Goal: Task Accomplishment & Management: Use online tool/utility

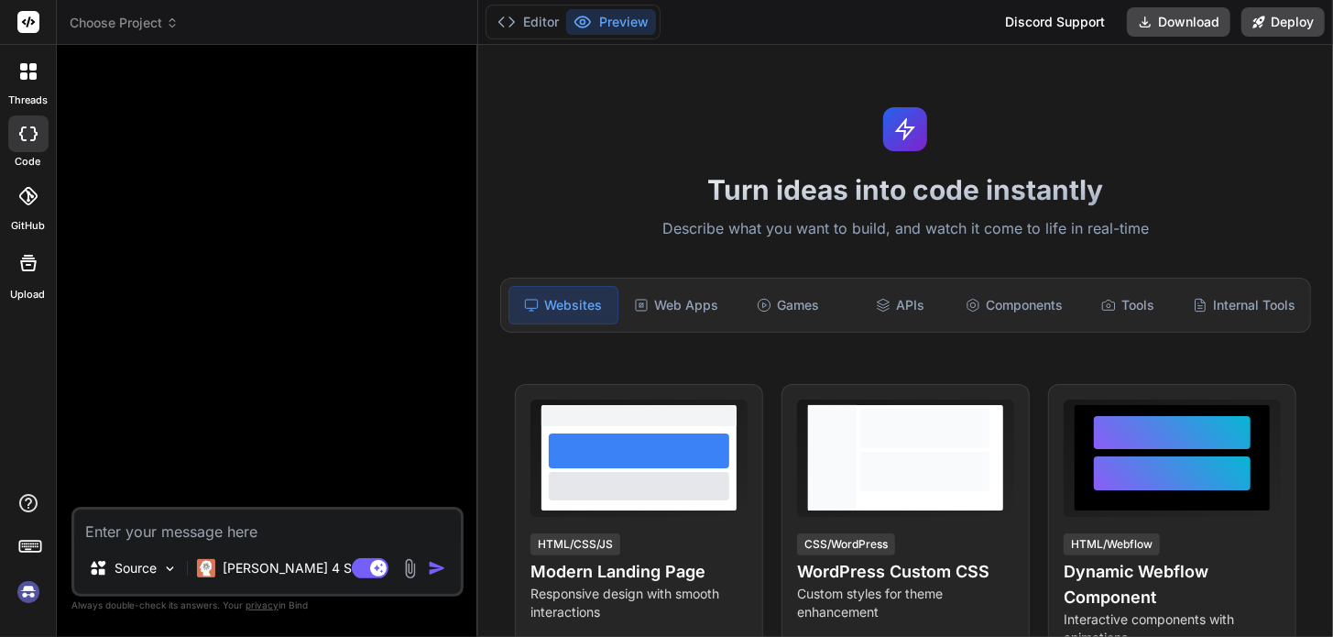
click at [19, 594] on img at bounding box center [28, 591] width 31 height 31
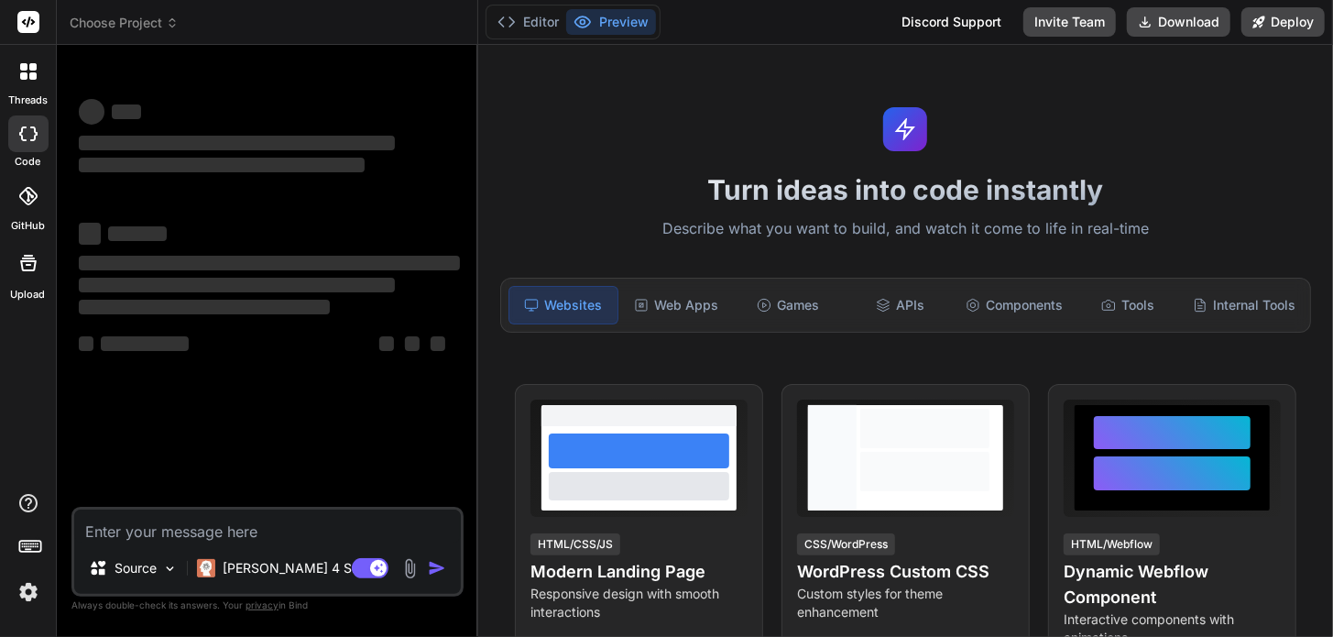
click at [30, 596] on img at bounding box center [28, 591] width 31 height 31
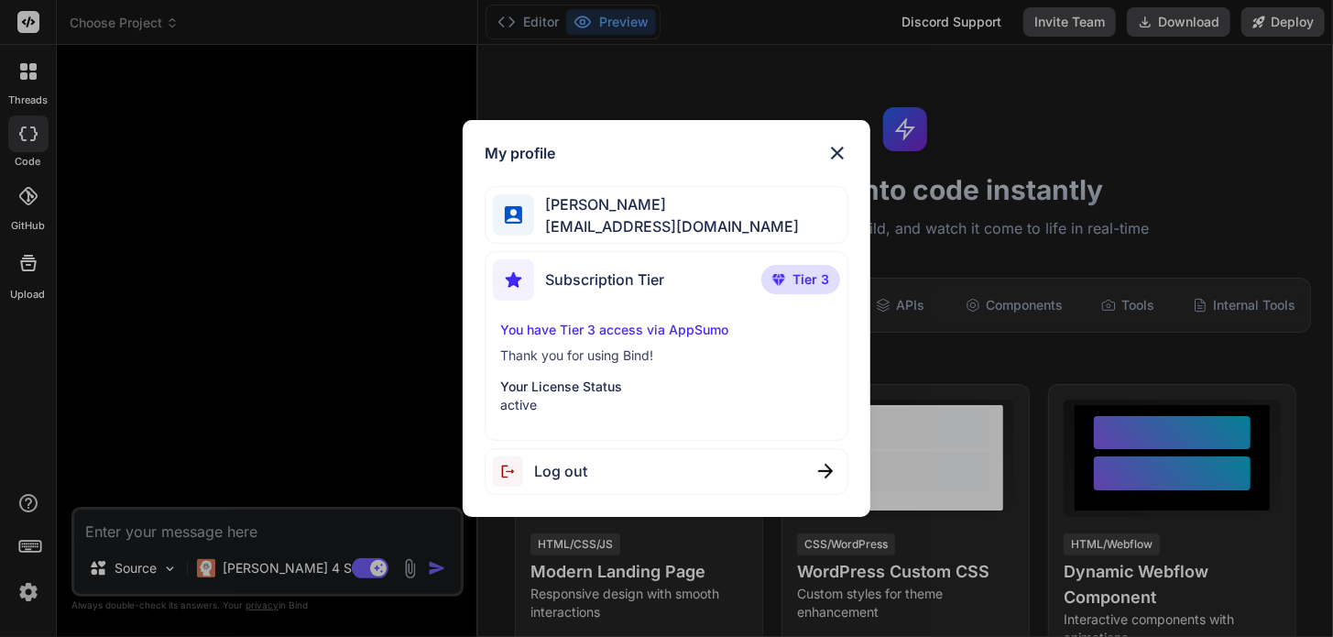
click at [840, 149] on img at bounding box center [838, 153] width 22 height 22
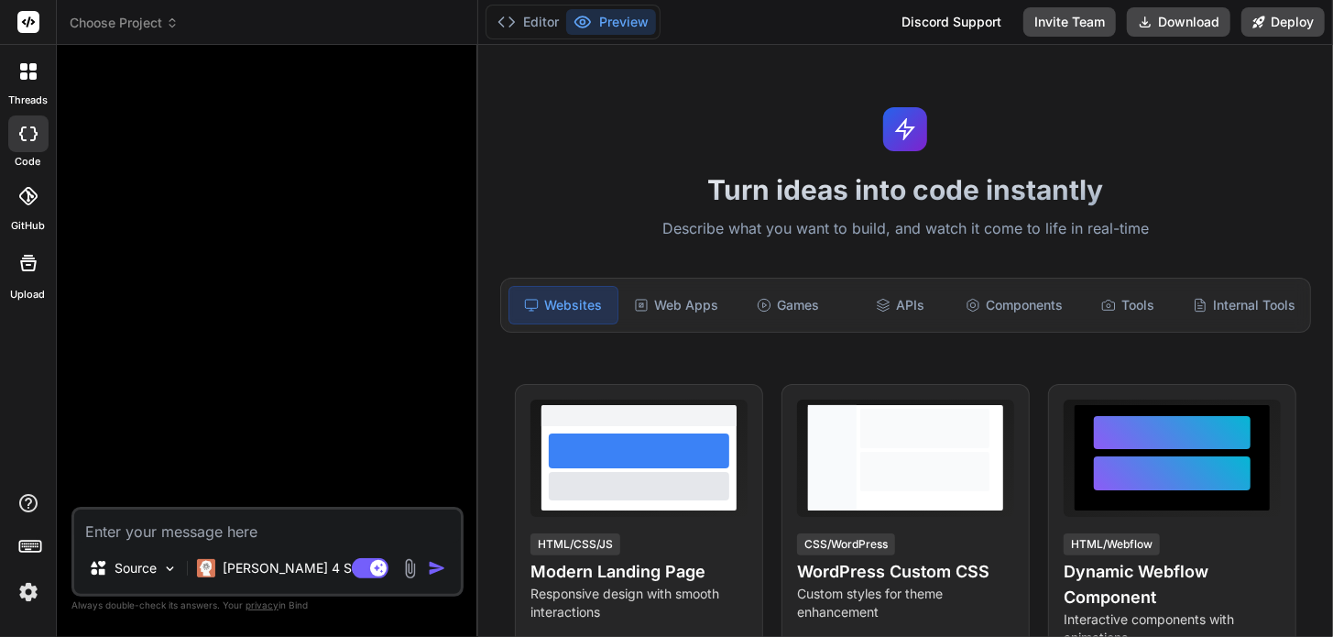
click at [26, 83] on div at bounding box center [28, 71] width 38 height 38
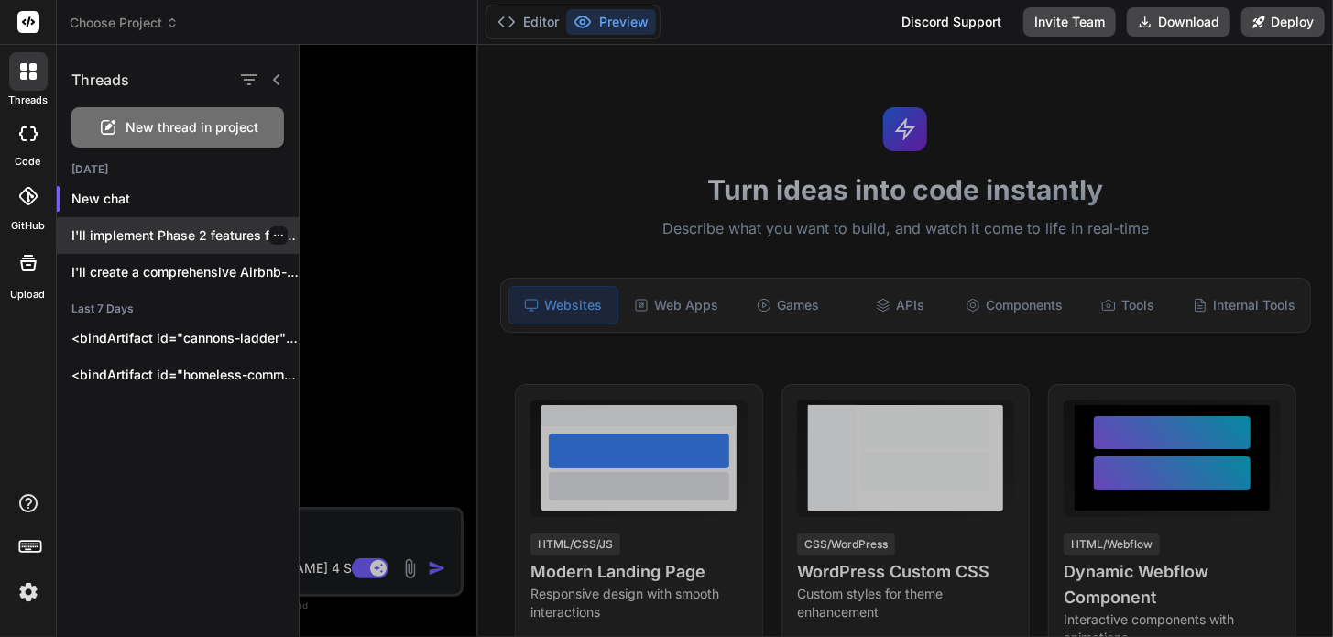
click at [179, 238] on p "I'll implement Phase 2 features focusing on..." at bounding box center [184, 235] width 227 height 18
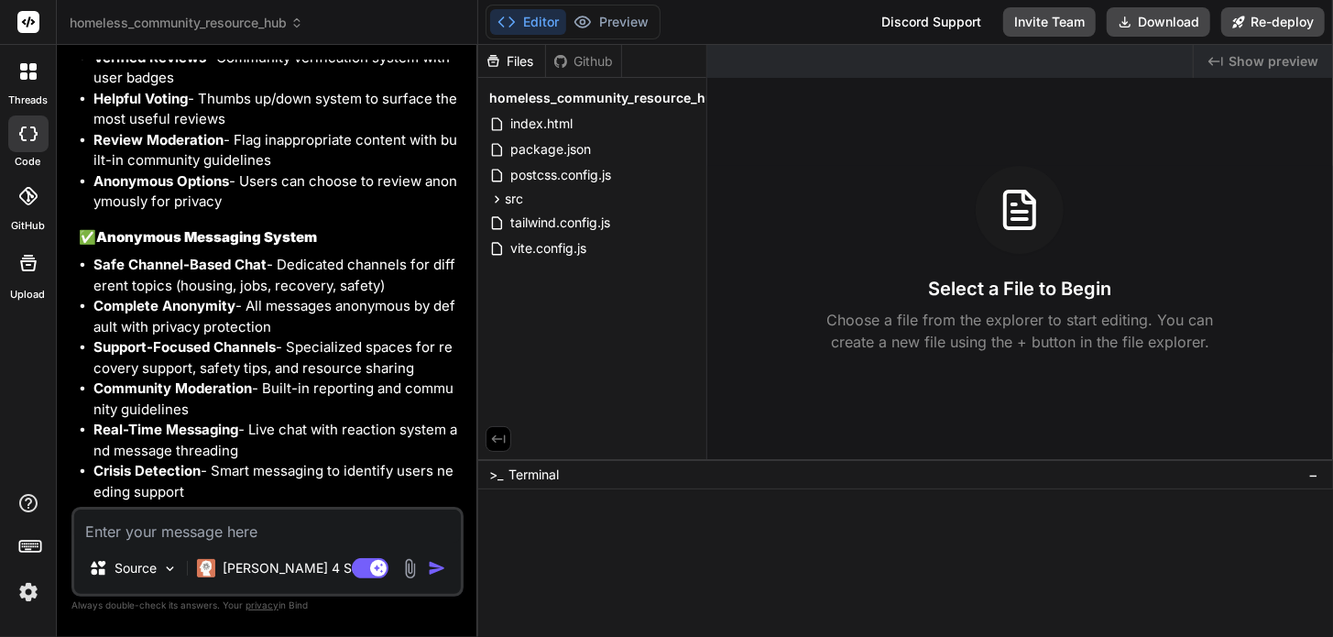
type textarea "x"
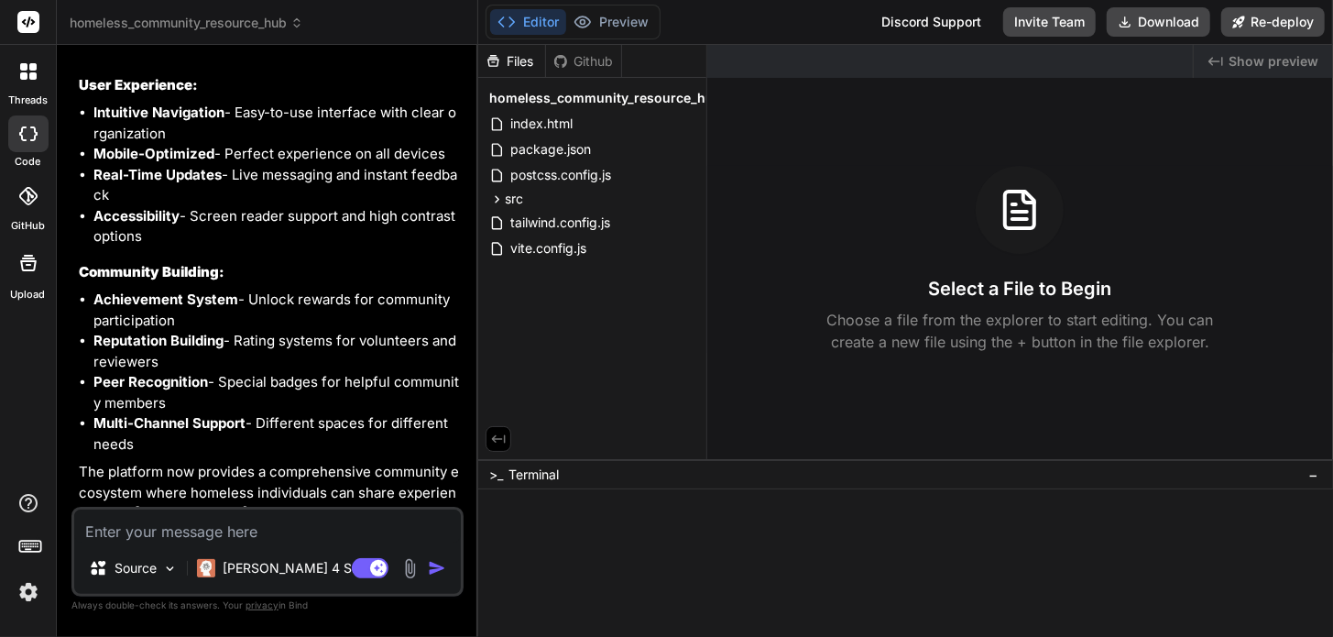
scroll to position [14540, 0]
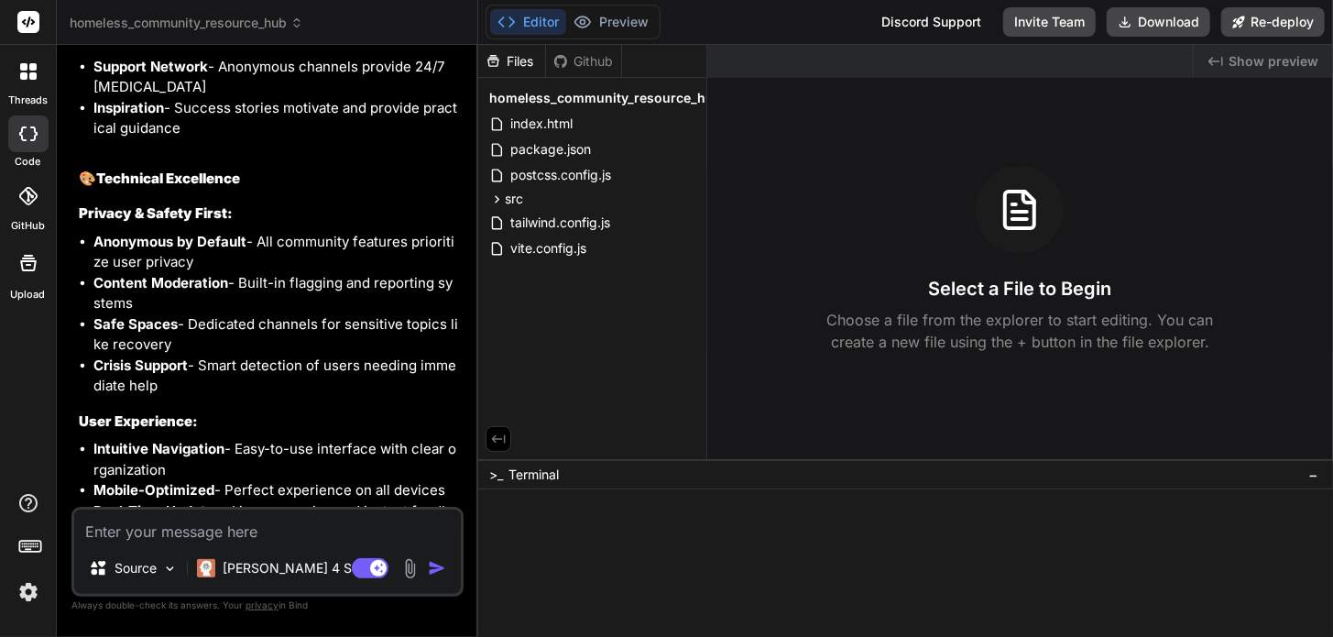
click at [270, 535] on textarea at bounding box center [267, 526] width 387 height 33
type textarea "g"
type textarea "x"
type textarea "ge"
type textarea "x"
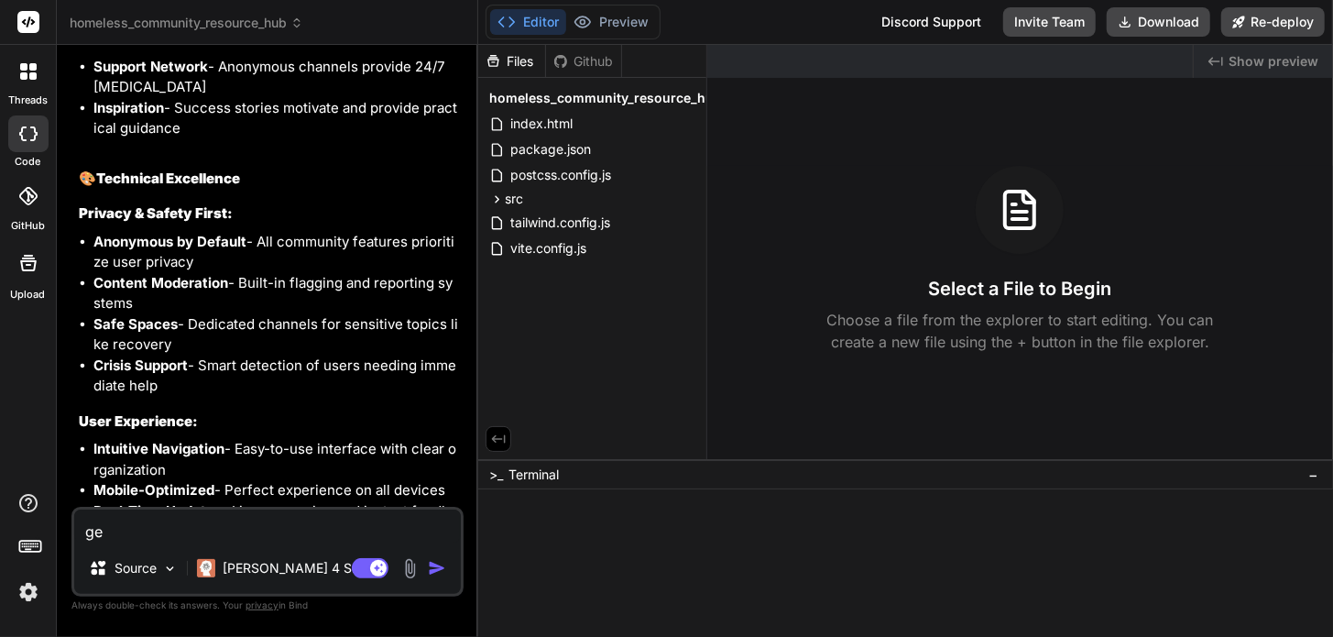
type textarea "gen"
type textarea "x"
type textarea "gene"
type textarea "x"
type textarea "gener"
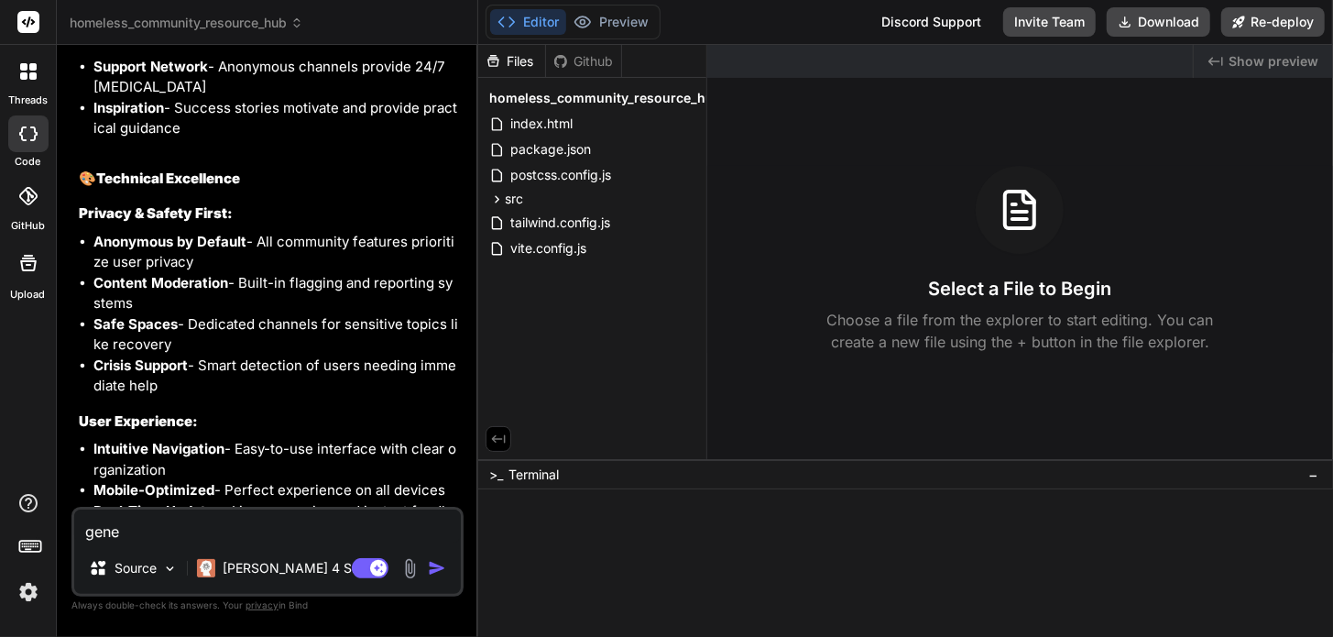
type textarea "x"
type textarea "genera"
type textarea "x"
type textarea "generat"
type textarea "x"
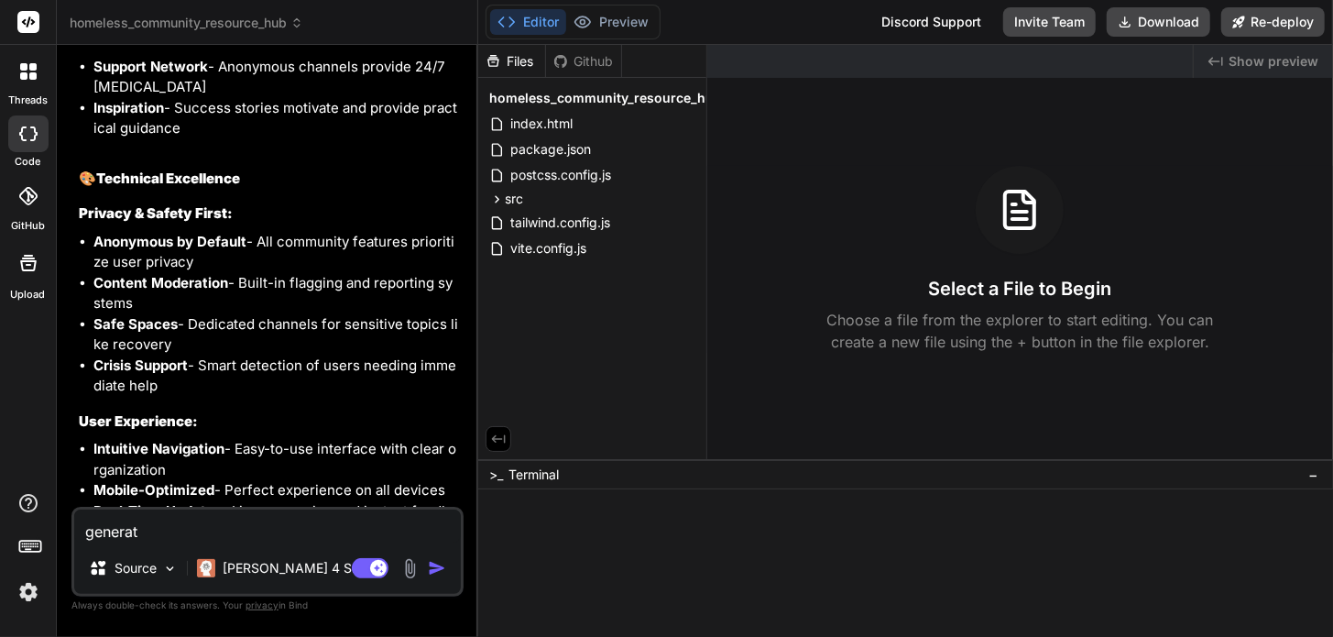
type textarea "generate"
type textarea "x"
type textarea "generate"
type textarea "x"
type textarea "generate p"
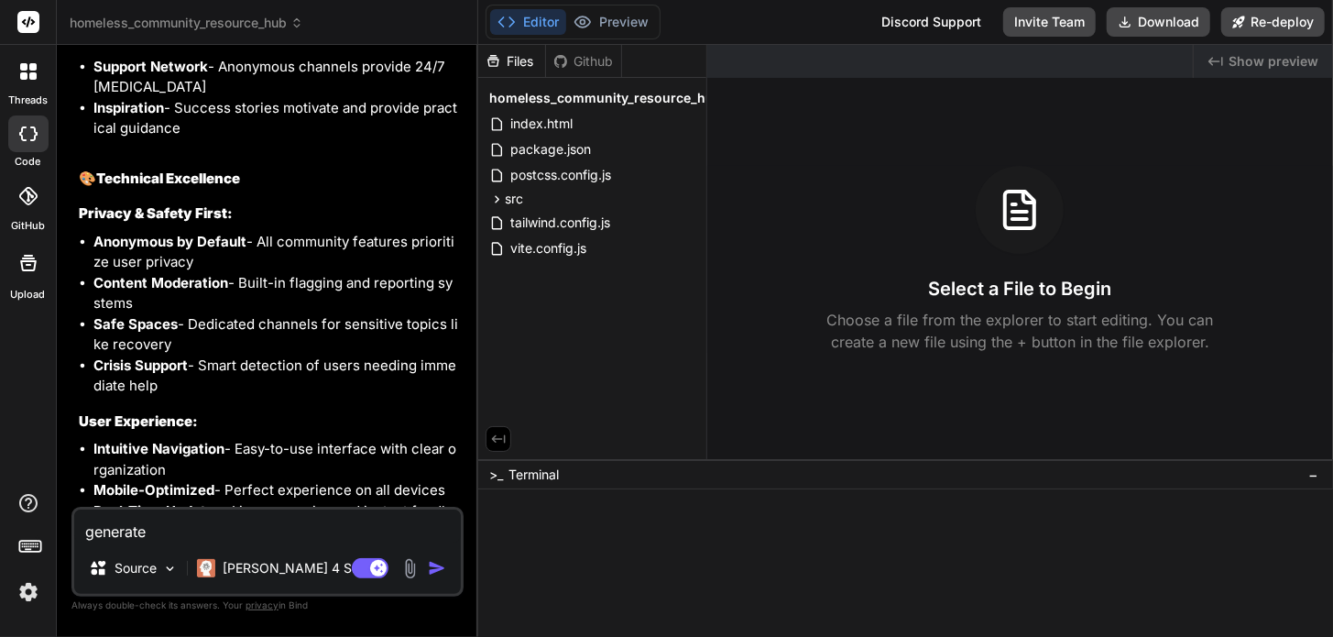
type textarea "x"
type textarea "generate pr"
type textarea "x"
type textarea "generate pre"
type textarea "x"
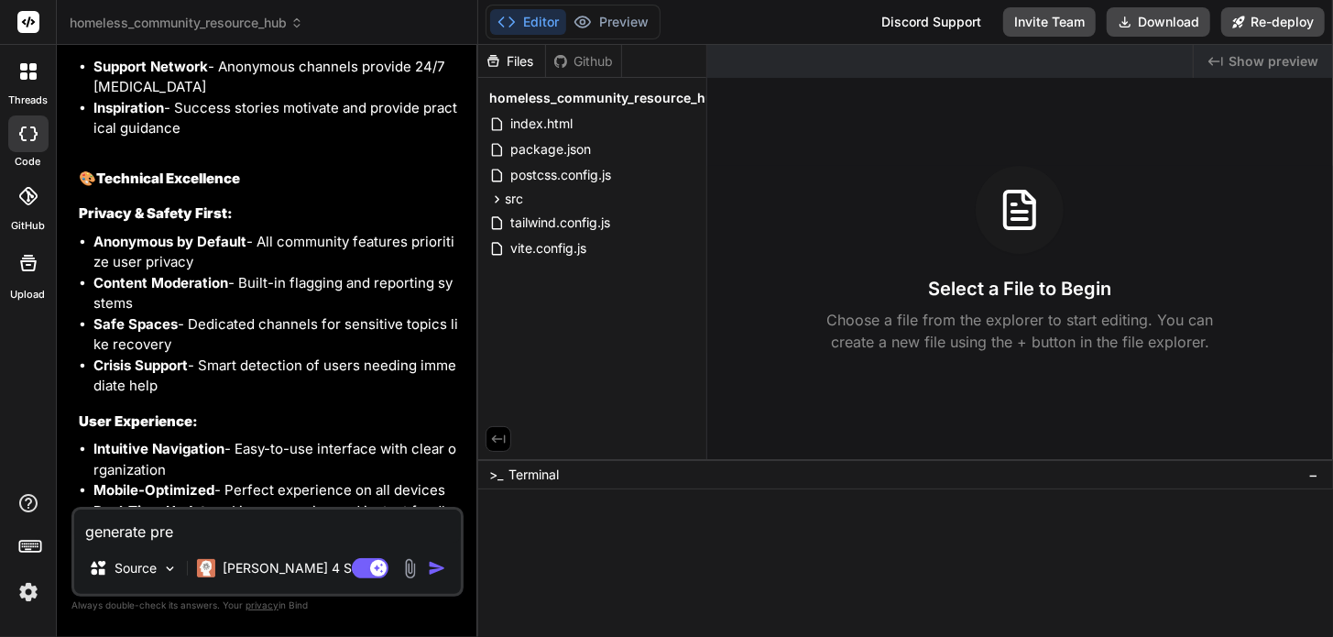
type textarea "generate prev"
type textarea "x"
type textarea "generate previ"
type textarea "x"
type textarea "generate previe"
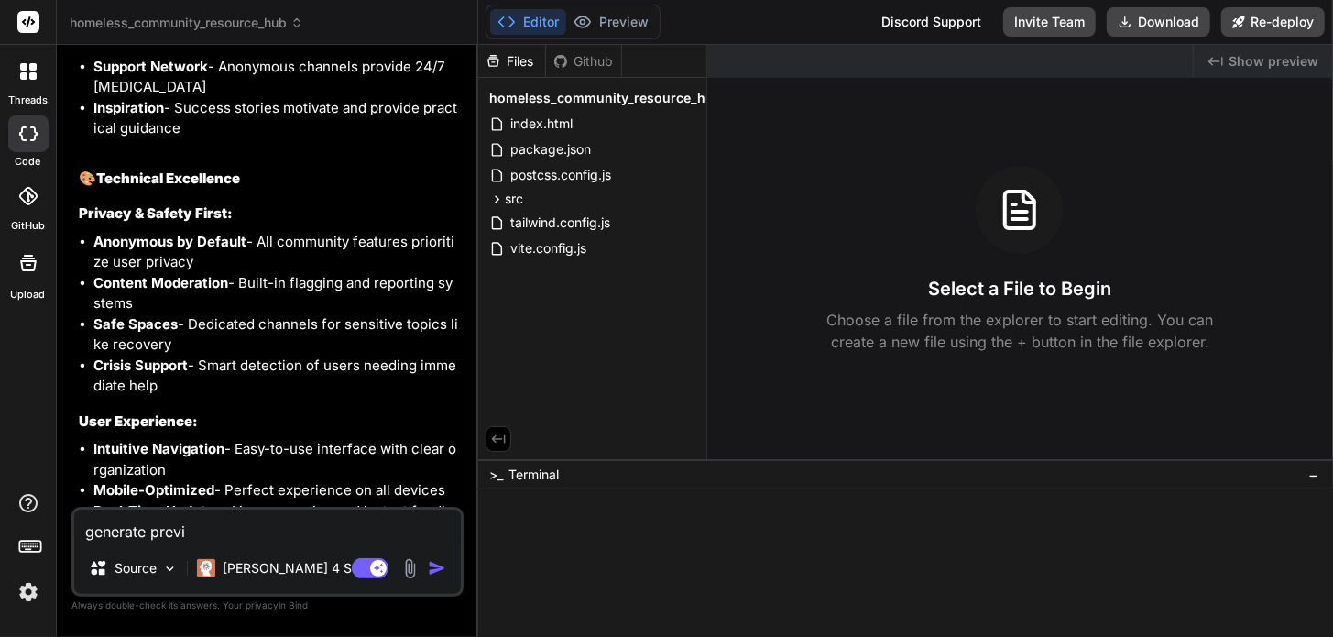
type textarea "x"
type textarea "generate preview"
type textarea "x"
type textarea "generate preview"
type textarea "x"
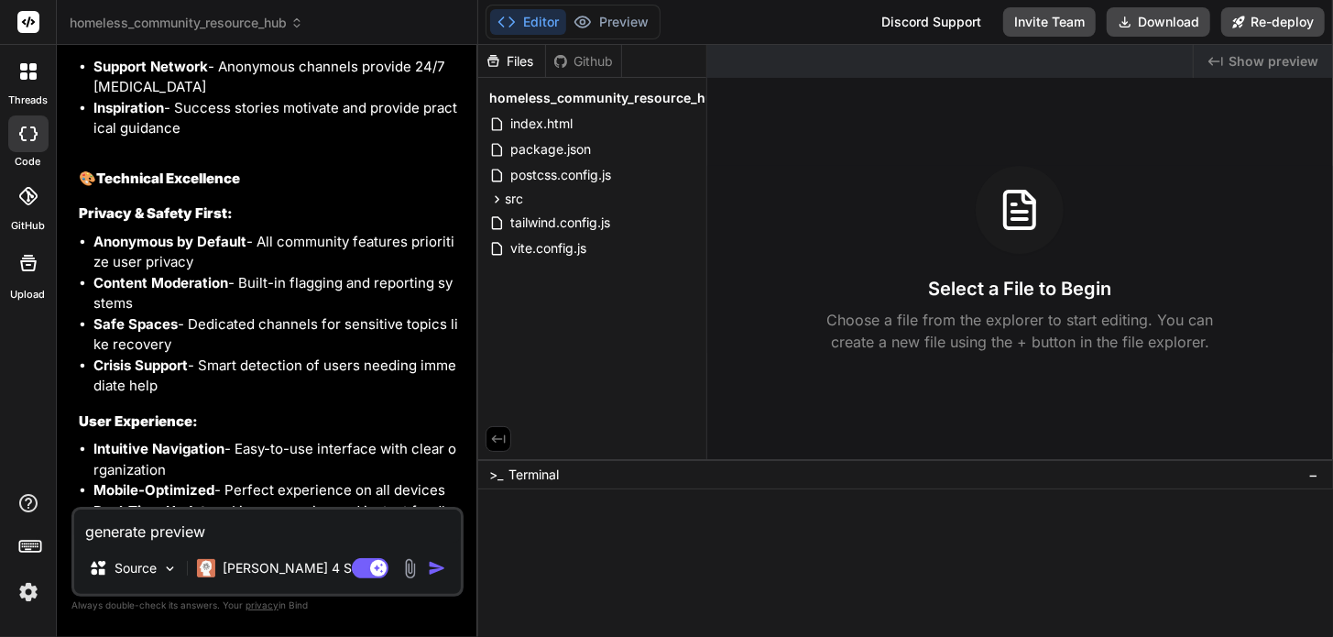
type textarea "generate preview f"
type textarea "x"
type textarea "generate preview fo"
type textarea "x"
type textarea "generate preview for"
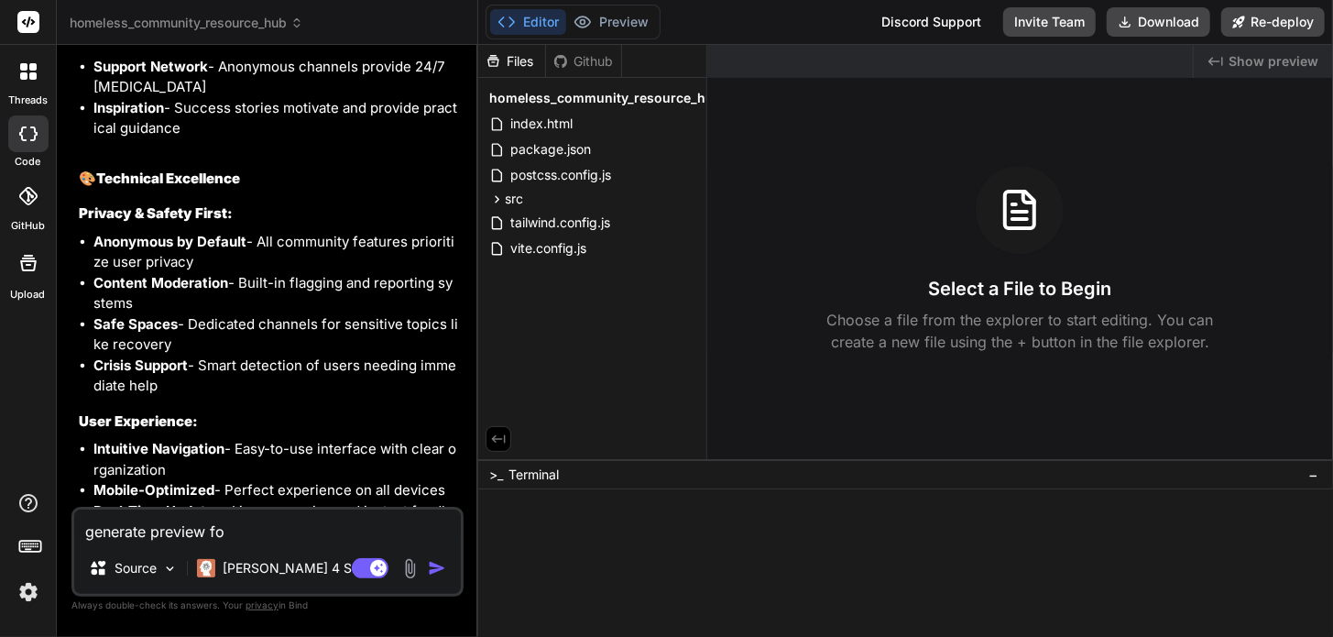
type textarea "x"
type textarea "generate preview for"
type textarea "x"
type textarea "generate preview for a"
type textarea "x"
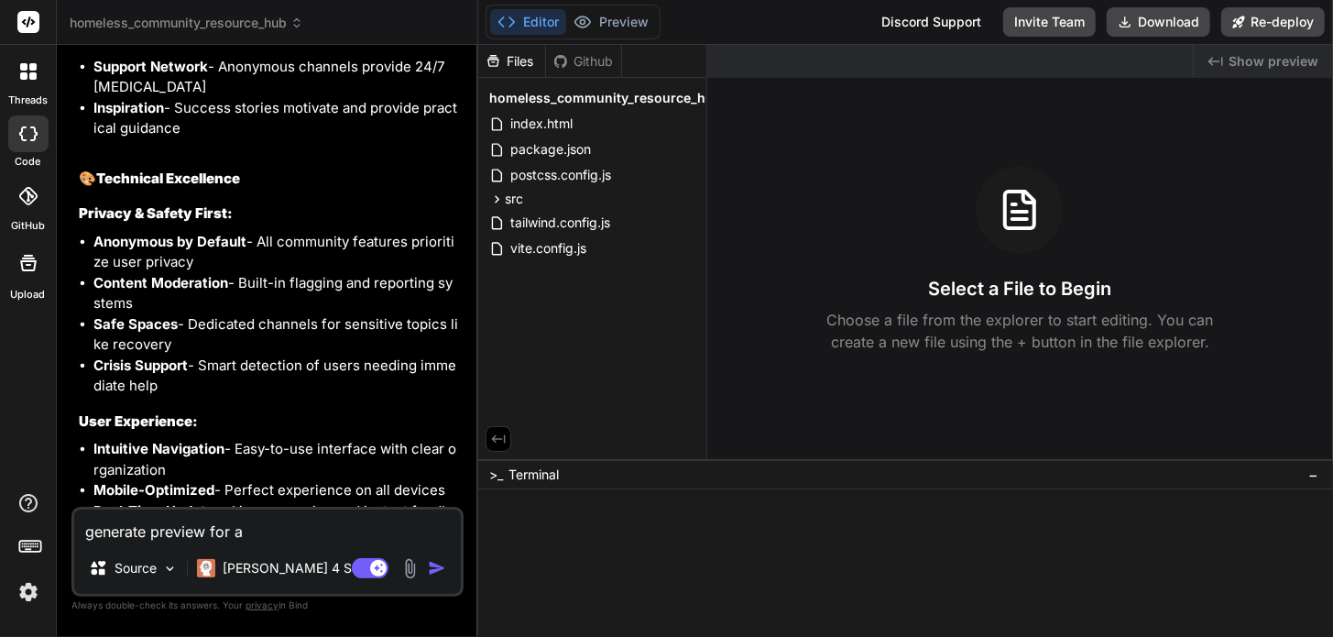
type textarea "generate preview for ap"
type textarea "x"
type textarea "generate preview for app"
type textarea "x"
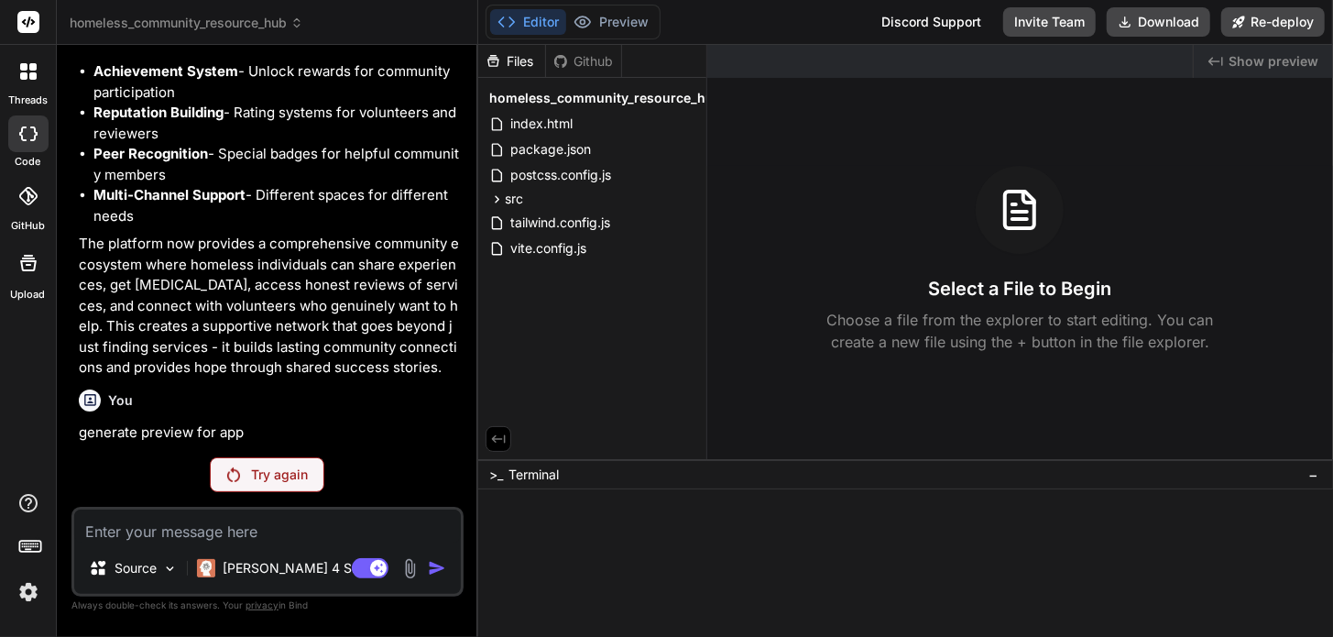
scroll to position [16009, 0]
click at [283, 465] on div "Try again" at bounding box center [267, 474] width 115 height 35
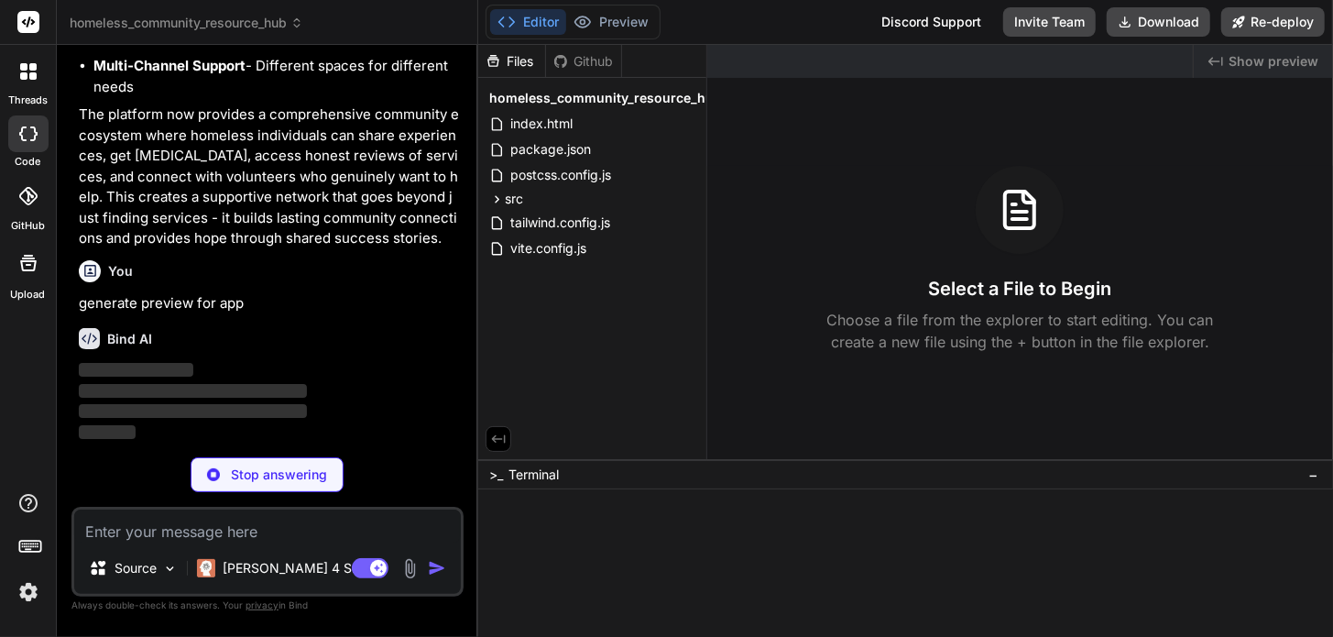
scroll to position [16138, 0]
click at [496, 477] on span ">_" at bounding box center [496, 475] width 14 height 18
click at [527, 482] on span "Terminal" at bounding box center [534, 475] width 50 height 18
click at [1220, 61] on icon at bounding box center [1216, 61] width 15 height 9
click at [1251, 60] on span "Show preview" at bounding box center [1274, 61] width 90 height 18
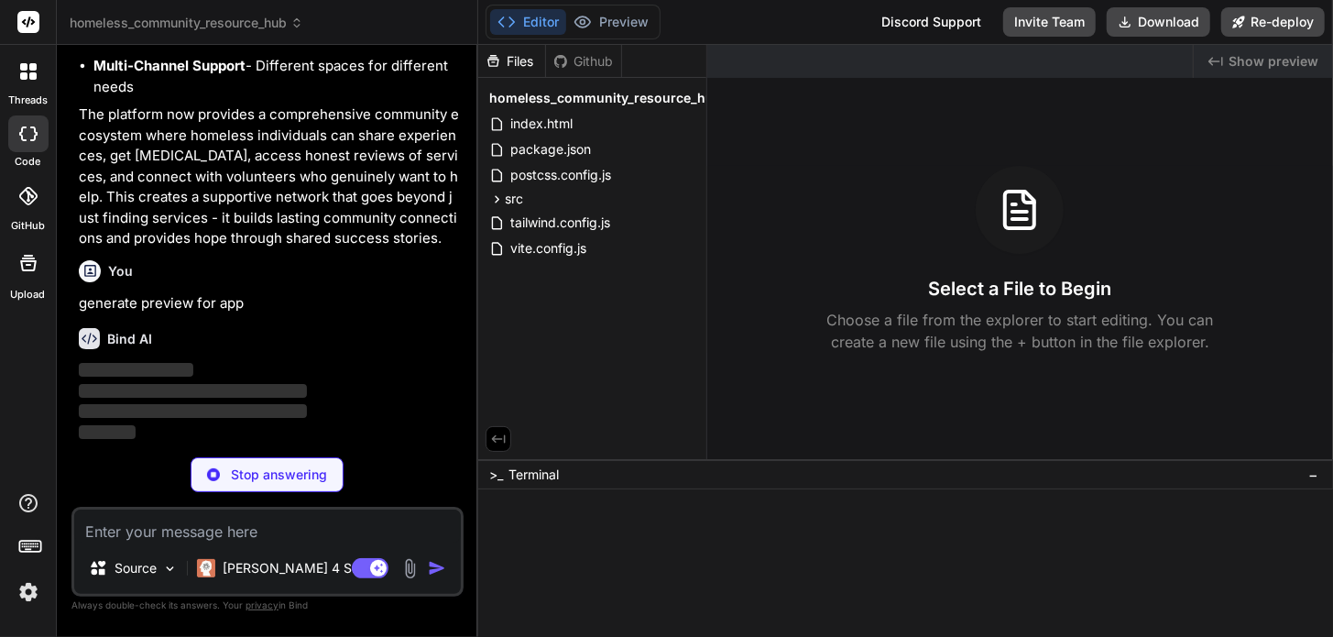
drag, startPoint x: 409, startPoint y: 280, endPoint x: 756, endPoint y: 406, distance: 369.3
click at [756, 406] on div "Created with Pixso. Show preview Select a File to Begin Choose a file from the …" at bounding box center [1020, 252] width 626 height 414
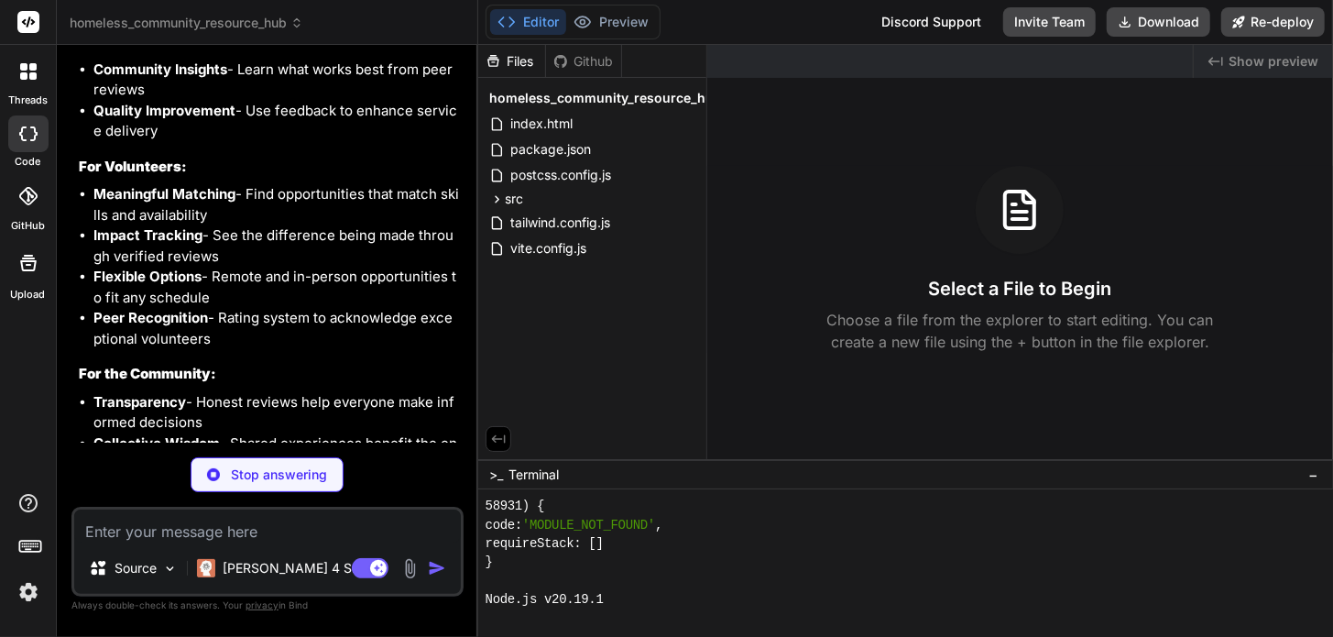
scroll to position [262, 0]
type textarea "x"
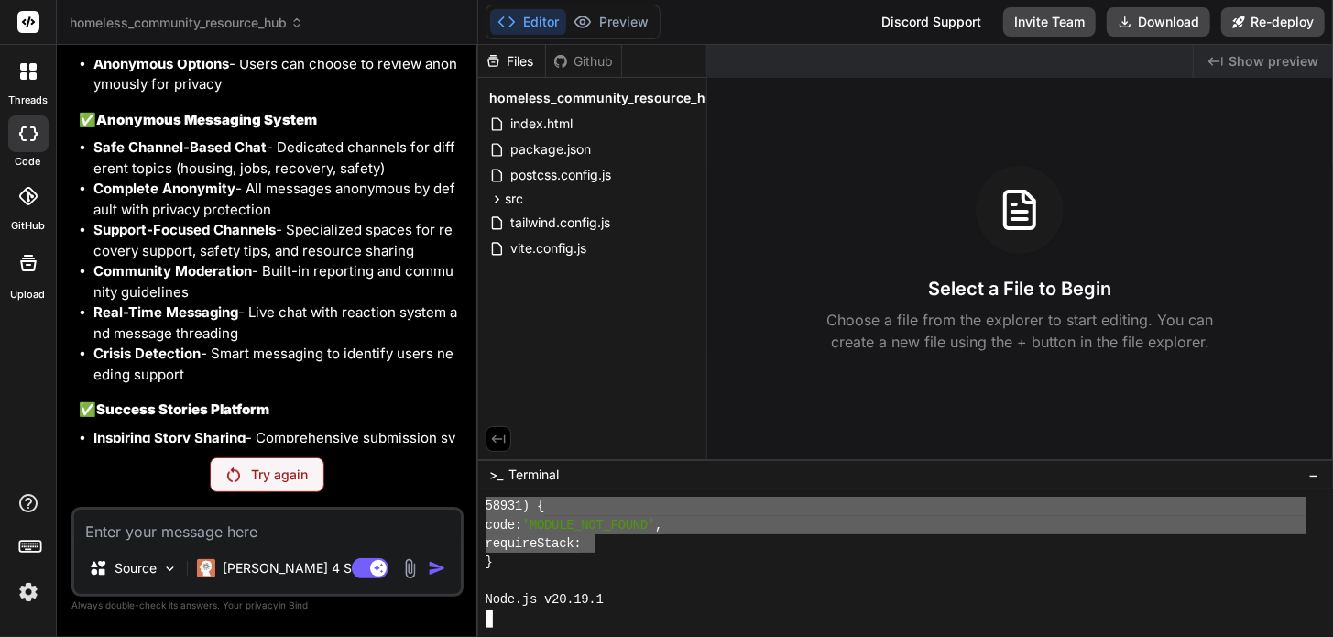
drag, startPoint x: 598, startPoint y: 542, endPoint x: 481, endPoint y: 507, distance: 122.6
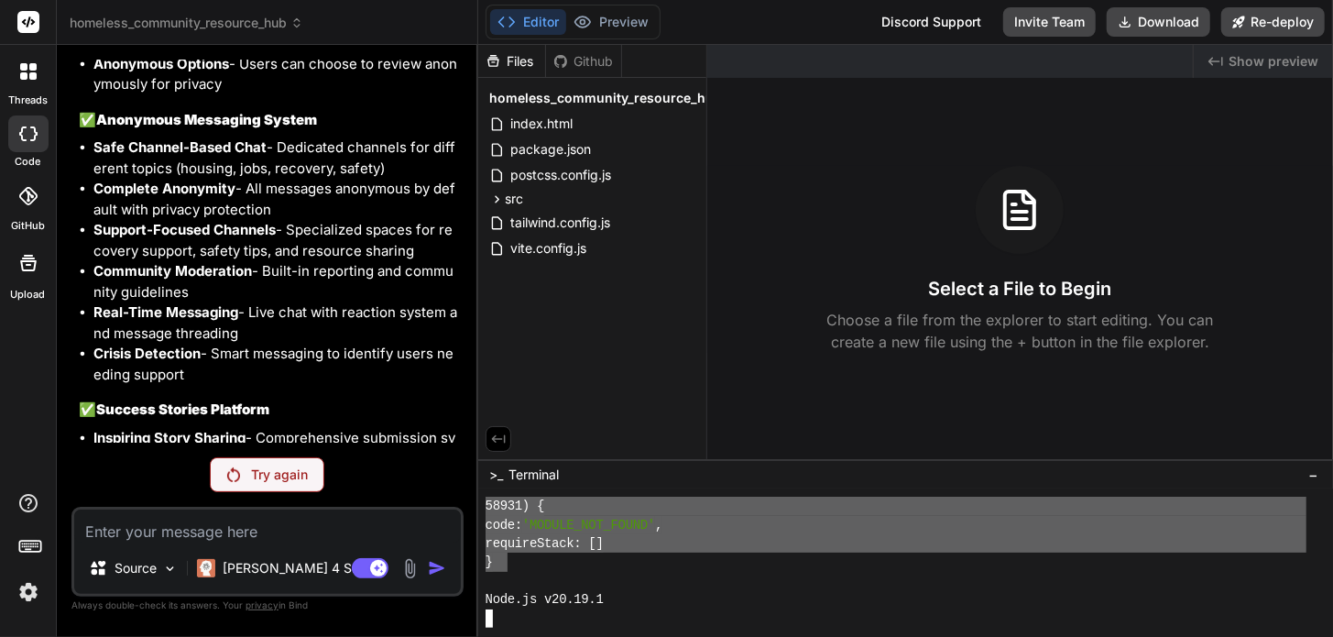
drag, startPoint x: 509, startPoint y: 559, endPoint x: 471, endPoint y: 507, distance: 64.3
click at [471, 507] on div "homeless_community_resource_hub Created with Pixso. Bind AI Web Search Created …" at bounding box center [695, 318] width 1277 height 637
type textarea "58931) { code: 'MODULE_NOT_FOUND', requireStack: [] }"
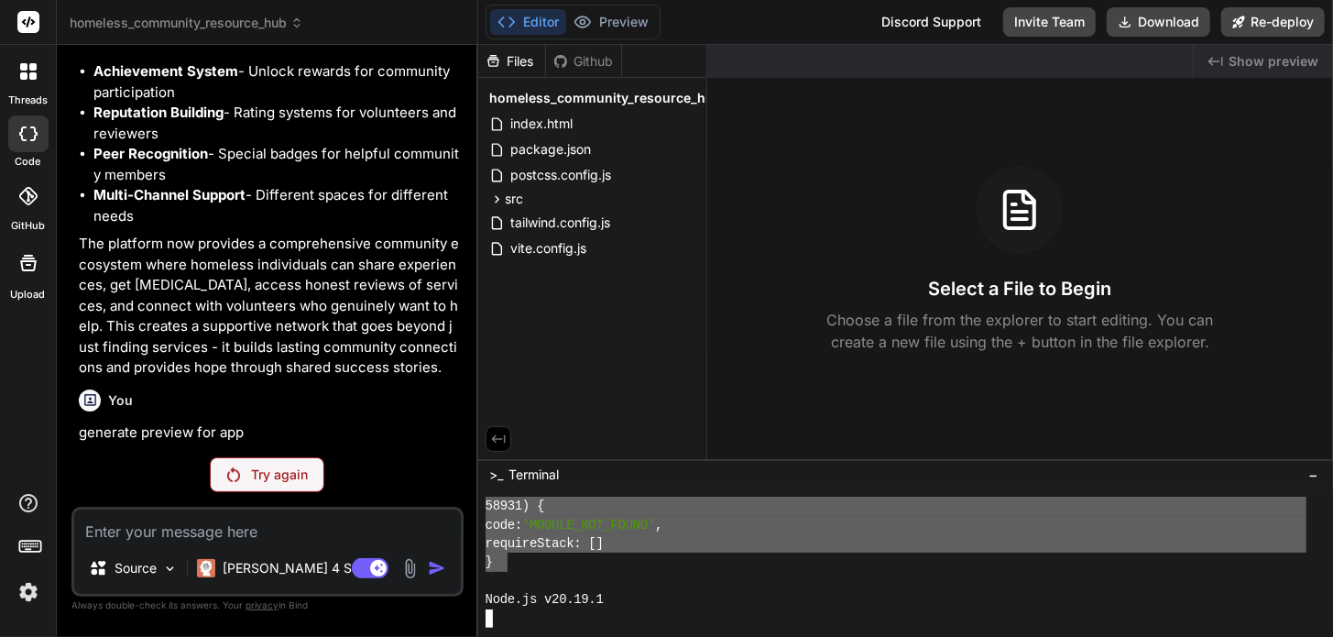
scroll to position [16009, 0]
click at [248, 522] on textarea at bounding box center [267, 526] width 387 height 33
type textarea "c"
type textarea "x"
type textarea "cr"
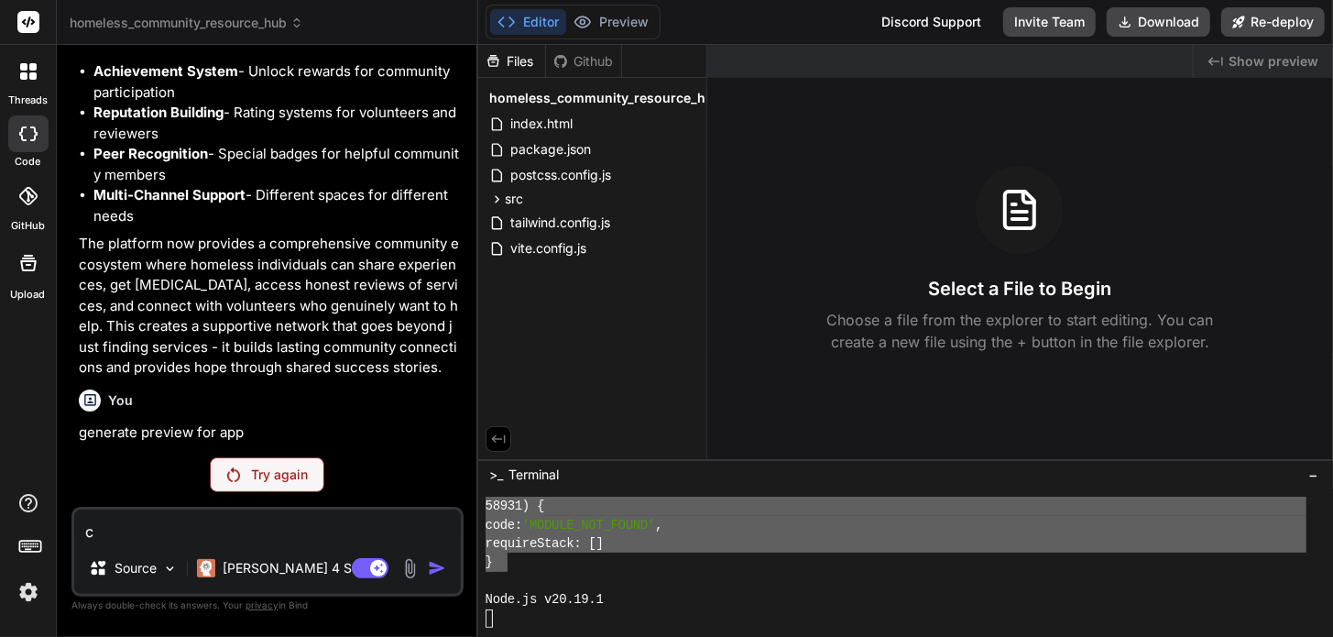
type textarea "x"
type textarea "cre"
type textarea "x"
type textarea "crea"
type textarea "x"
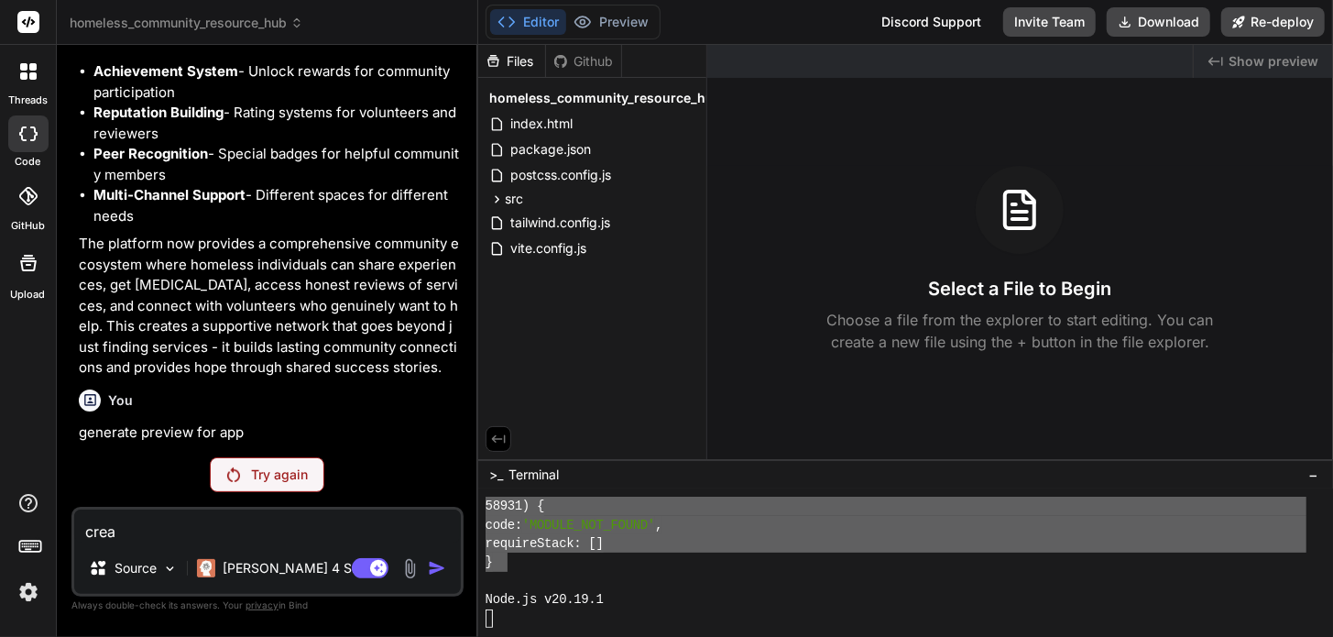
type textarea "creas"
type textarea "x"
type textarea "creast"
type textarea "x"
type textarea "creaste"
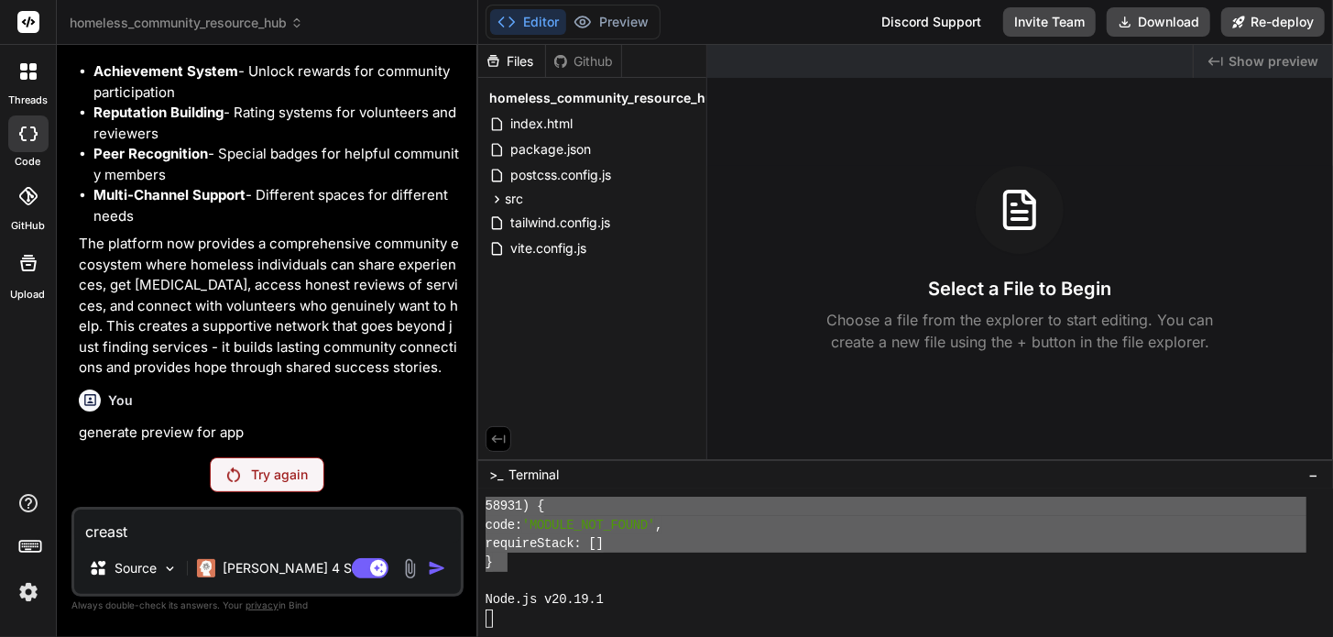
type textarea "x"
type textarea "creaste"
type textarea "x"
type textarea "creaste o"
type textarea "x"
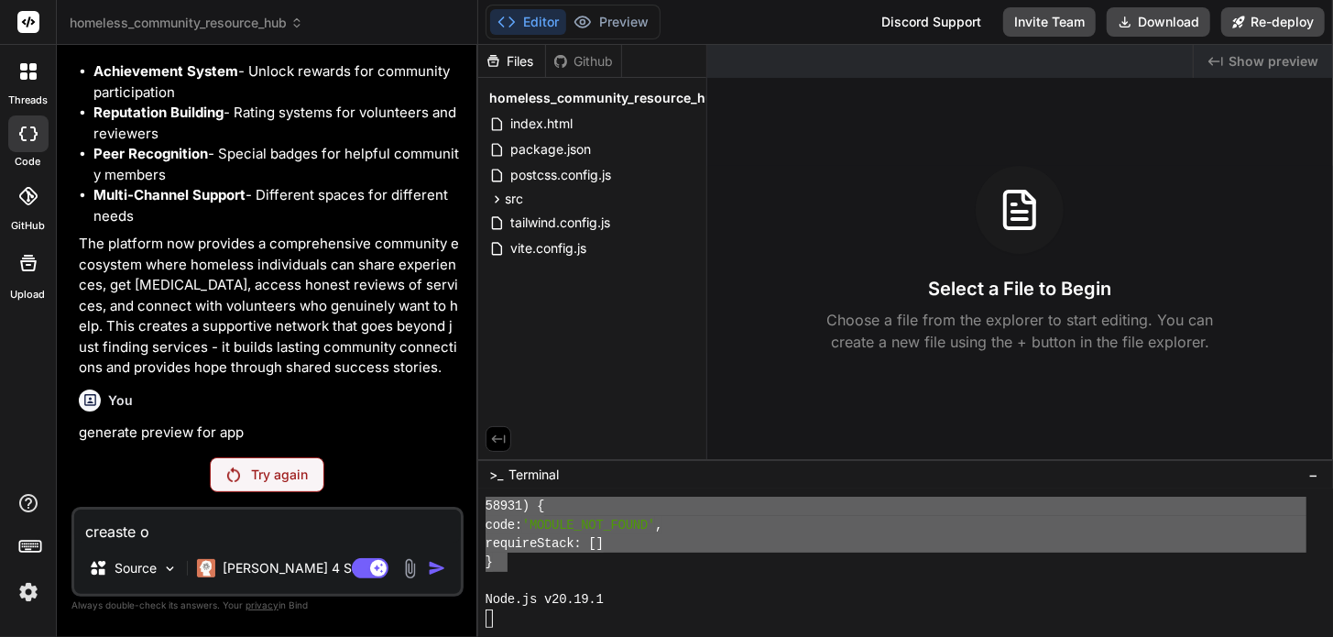
type textarea "creaste oi"
type textarea "x"
type textarea "creaste o"
type textarea "x"
type textarea "creaste"
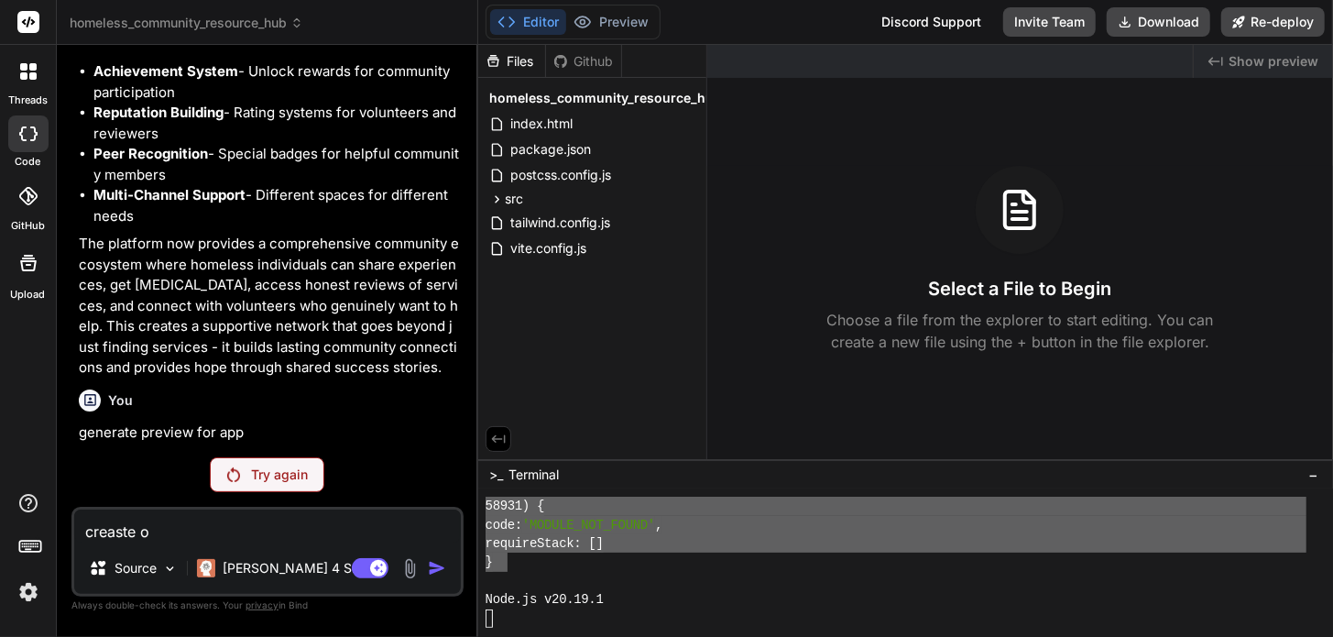
type textarea "x"
type textarea "creaste"
type textarea "x"
type textarea "creast"
type textarea "x"
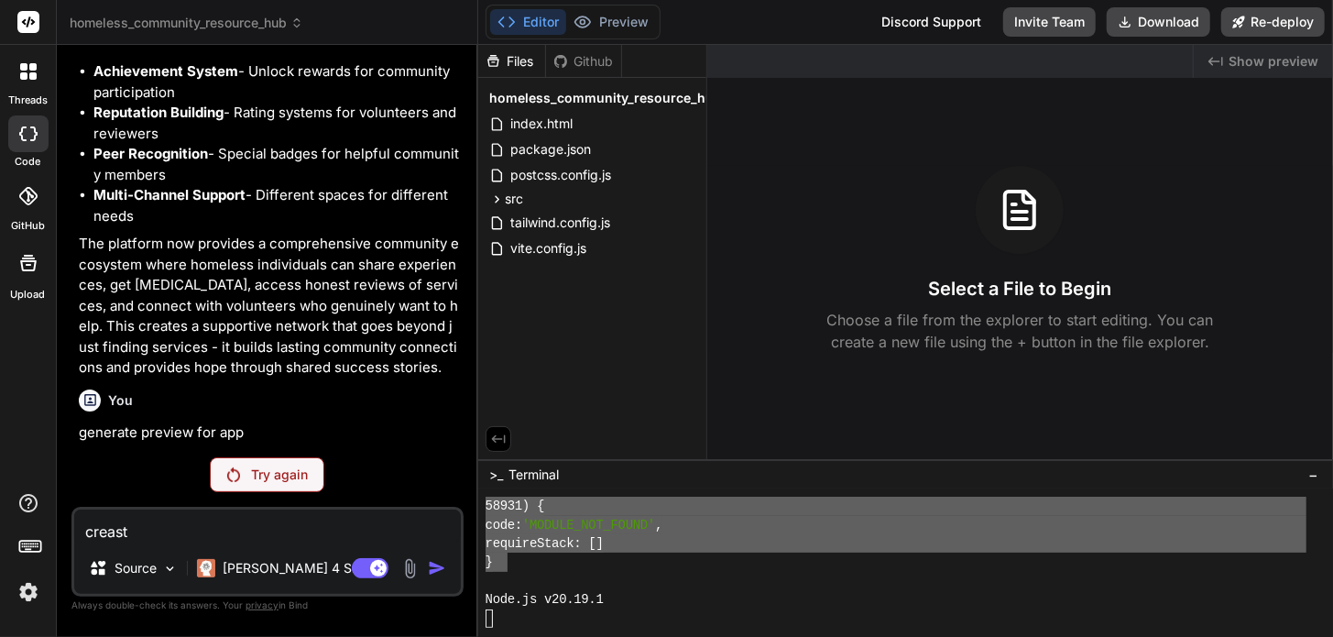
type textarea "creas"
type textarea "x"
type textarea "crea"
type textarea "x"
type textarea "creat"
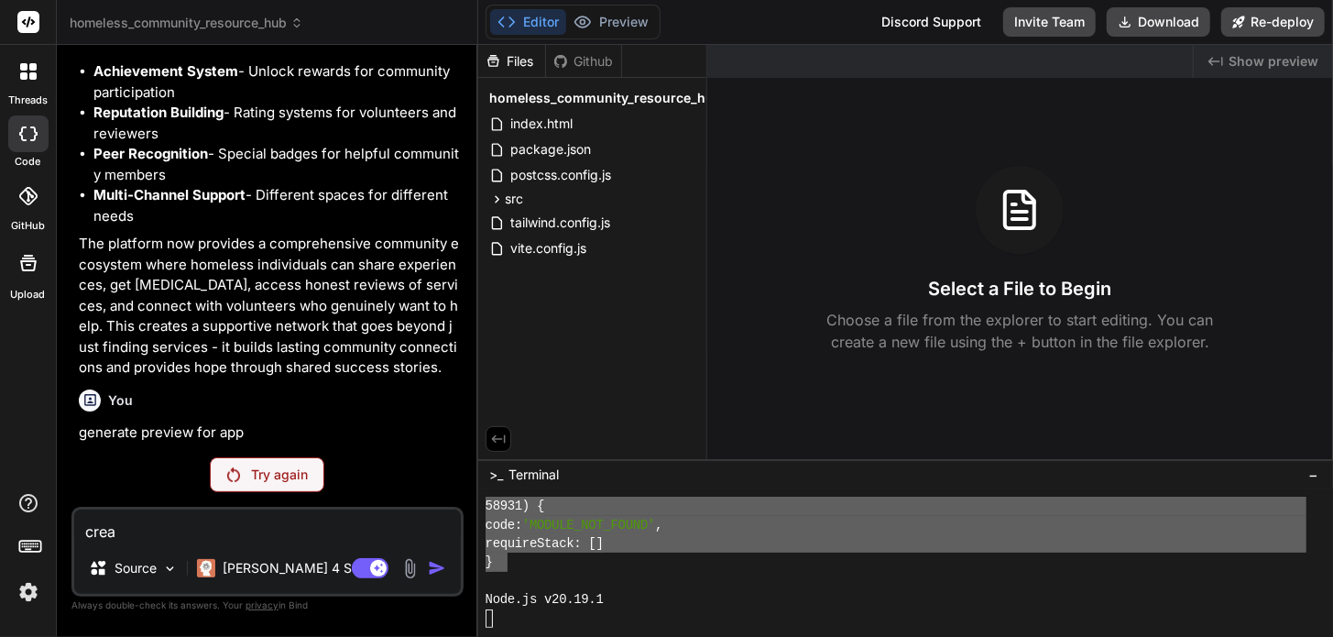
type textarea "x"
type textarea "create"
type textarea "x"
type textarea "create"
type textarea "x"
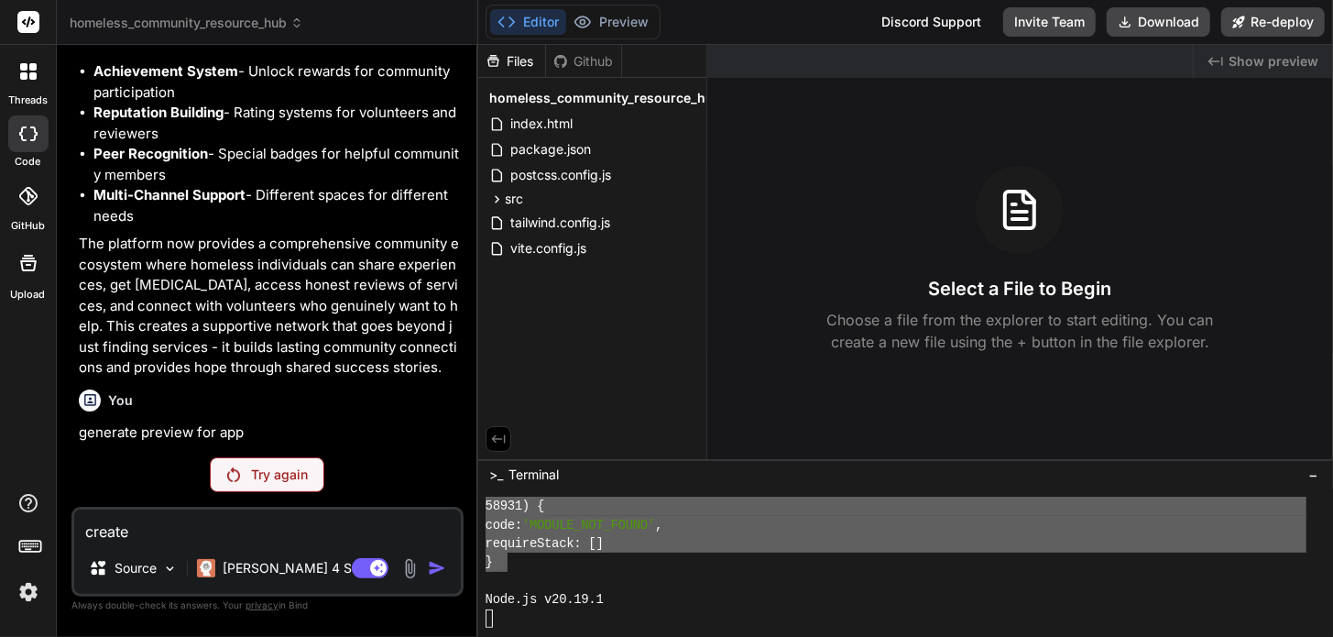
type textarea "create o"
type textarea "x"
type textarea "create or"
type textarea "x"
type textarea "create or"
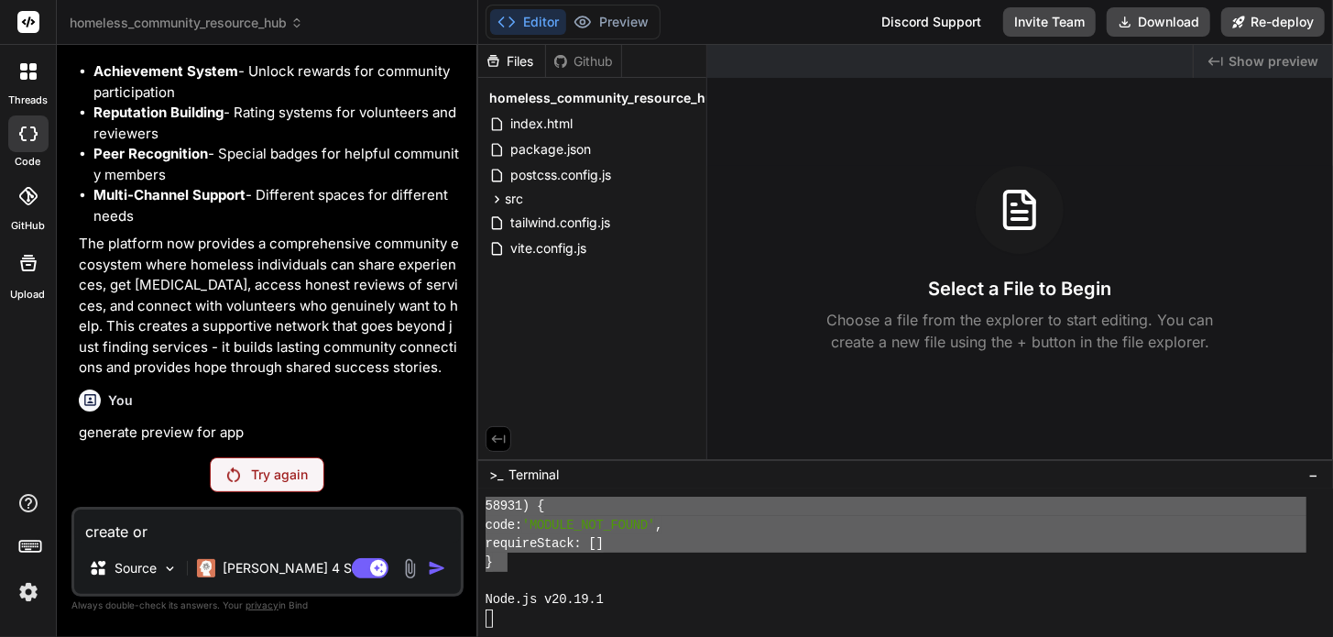
type textarea "x"
type textarea "create or f"
type textarea "x"
type textarea "create or fi"
type textarea "x"
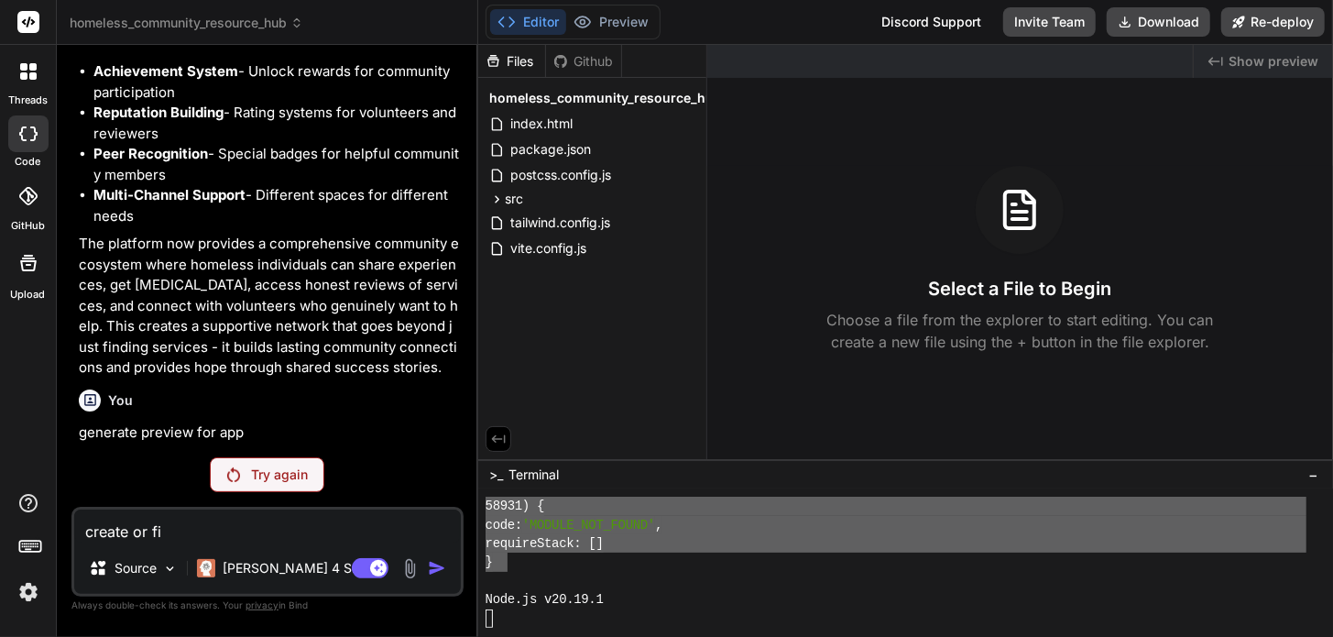
type textarea "create or fix"
type textarea "x"
type textarea "create or fix"
type textarea "x"
paste textarea "58931) { code: 'MODULE_NOT_FOUND', requireStack: [] }"
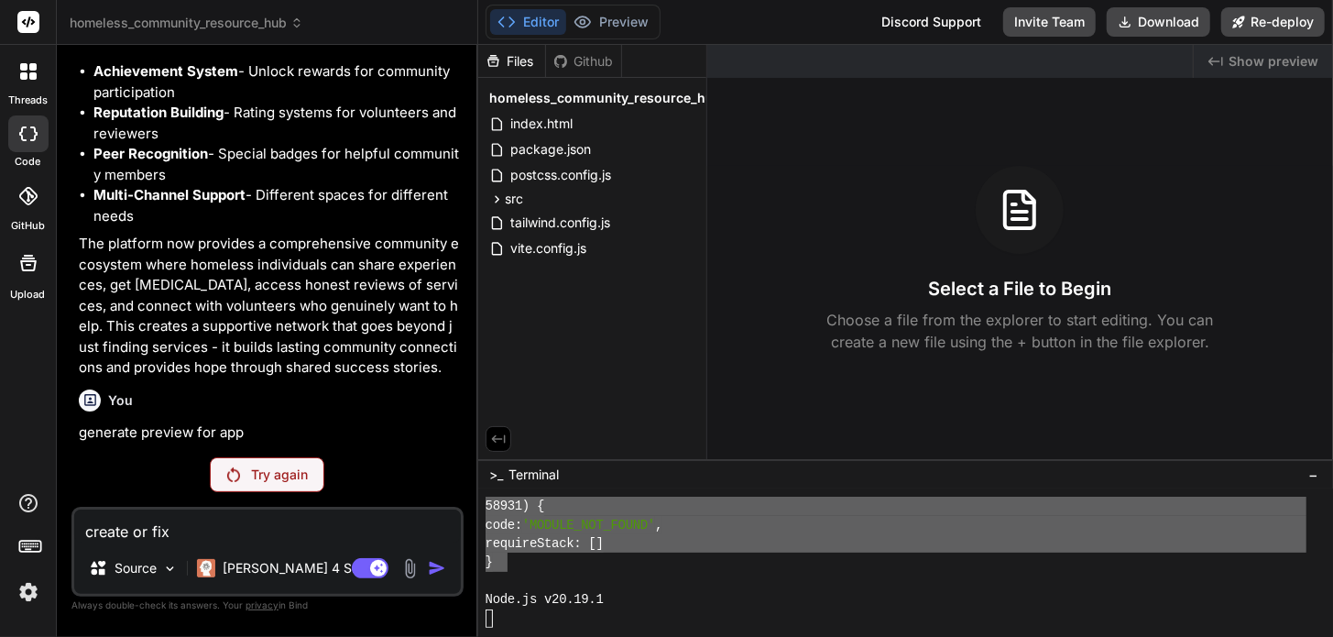
type textarea "create or fix 58931) { code: 'MODULE_NOT_FOUND', requireStack: [] }"
type textarea "x"
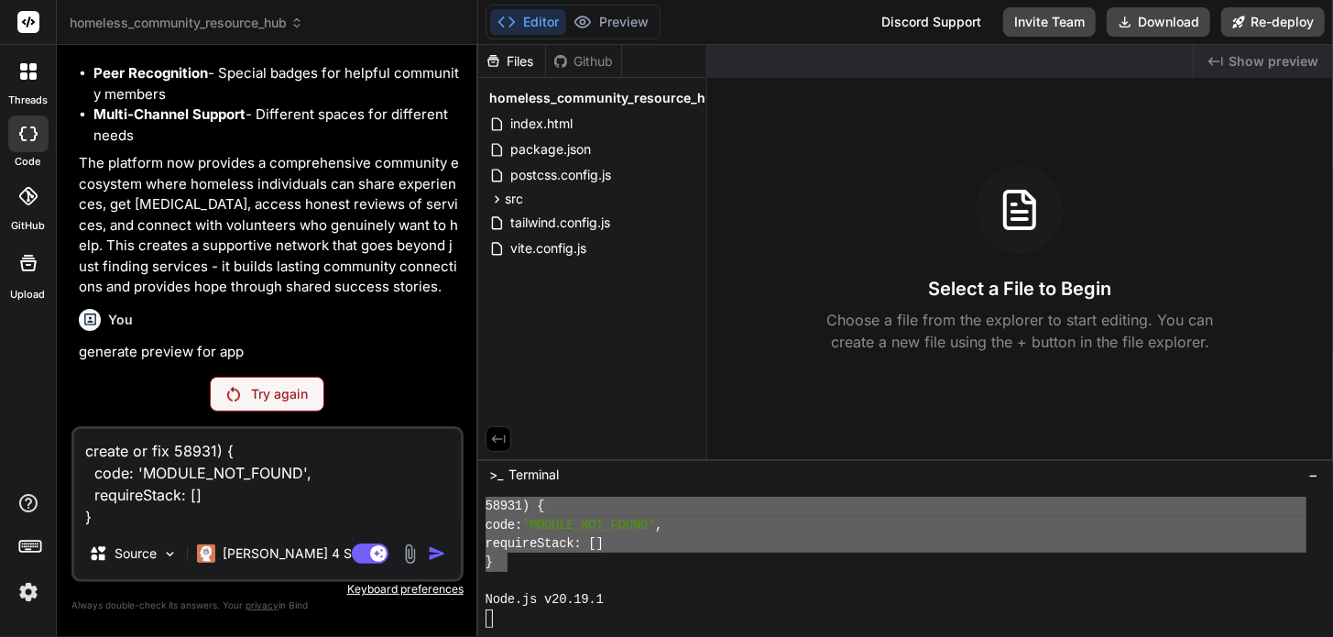
type textarea "create or fix 58931) { code: 'MODULE_NOT_FOUND', requireStack: [] }"
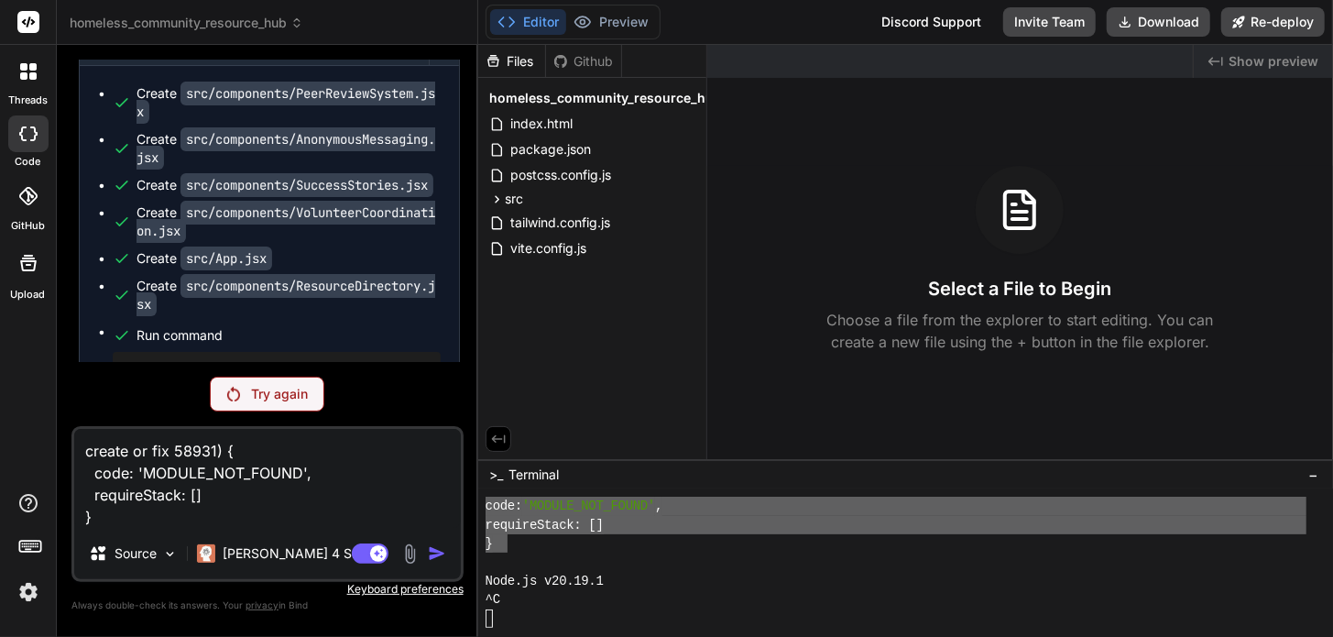
scroll to position [13737, 0]
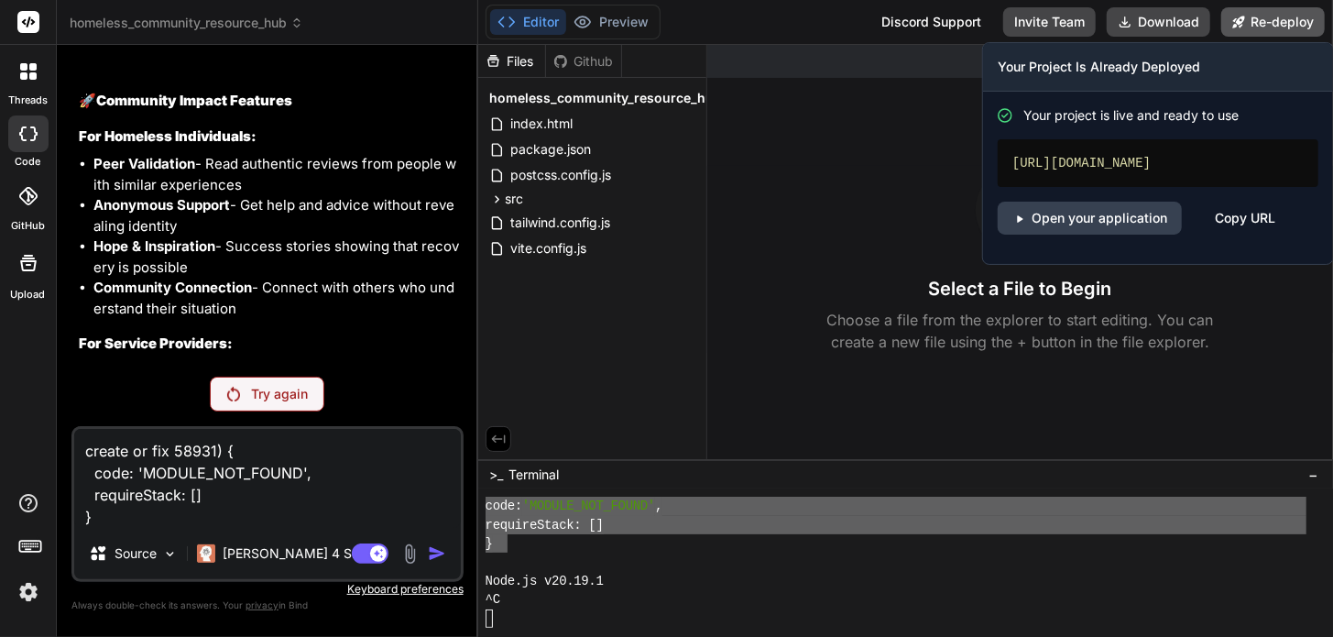
click at [1259, 21] on button "Re-deploy" at bounding box center [1274, 21] width 104 height 29
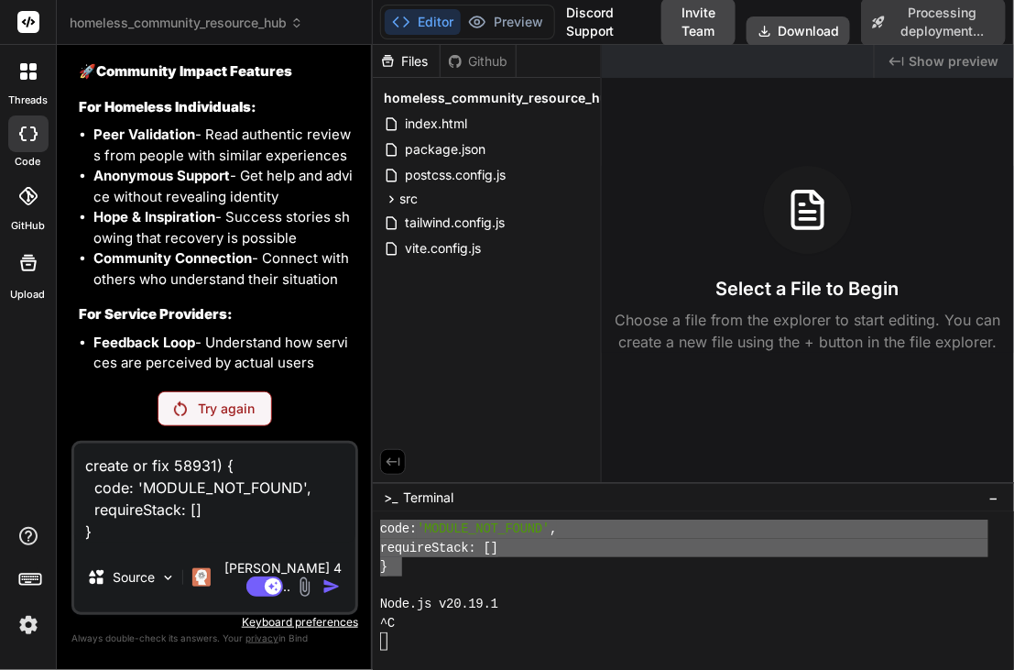
scroll to position [18609, 0]
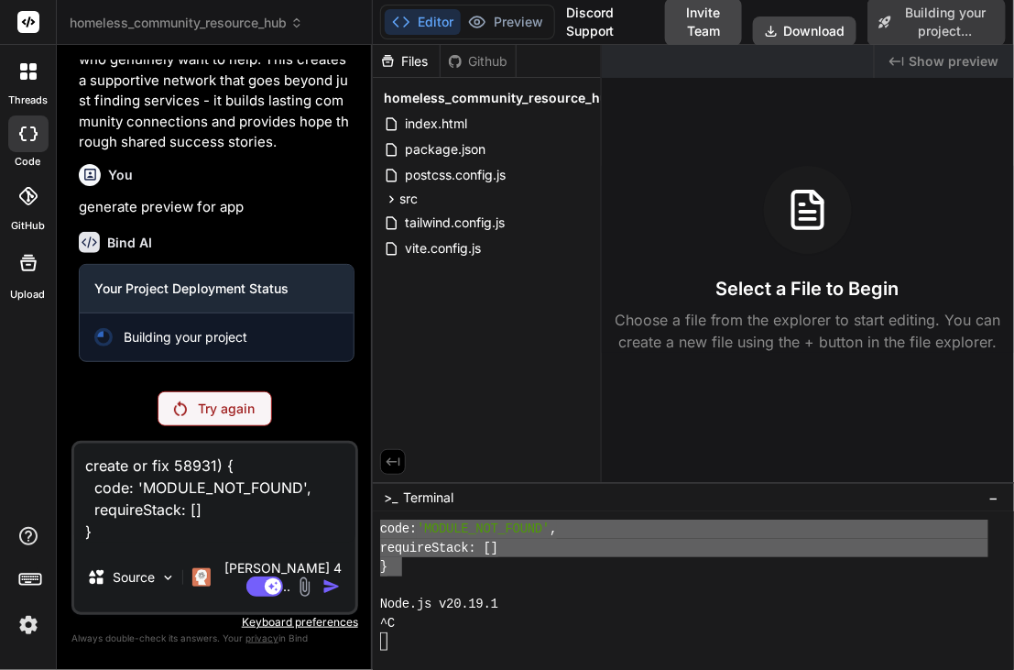
type textarea "x"
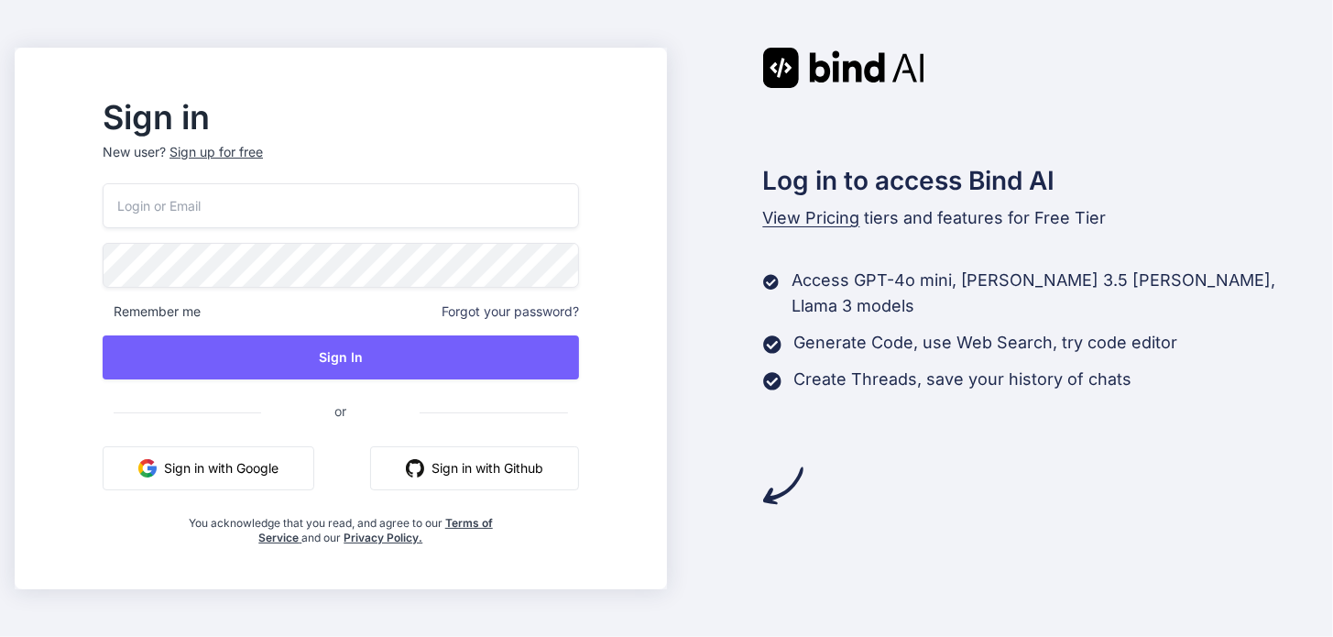
click at [243, 476] on button "Sign in with Google" at bounding box center [209, 468] width 212 height 44
click at [252, 201] on input "email" at bounding box center [341, 205] width 477 height 45
click at [254, 202] on input "email" at bounding box center [341, 205] width 477 height 45
type input "[EMAIL_ADDRESS][DOMAIN_NAME]"
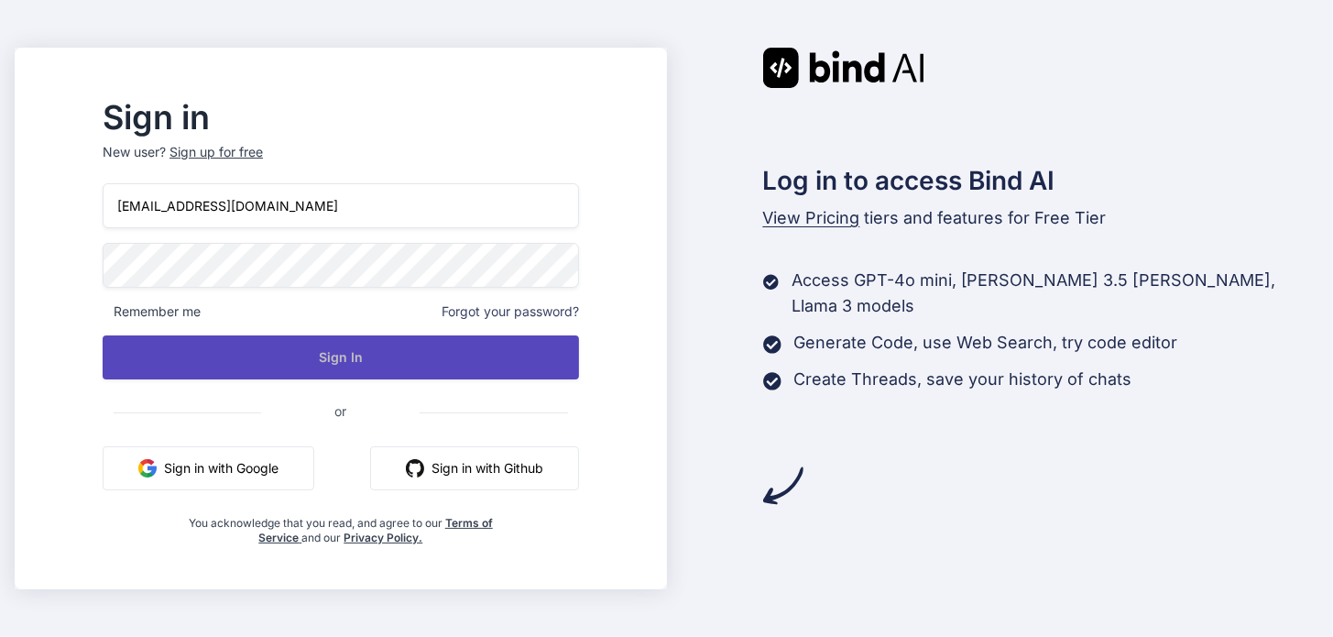
click at [369, 362] on button "Sign In" at bounding box center [341, 357] width 477 height 44
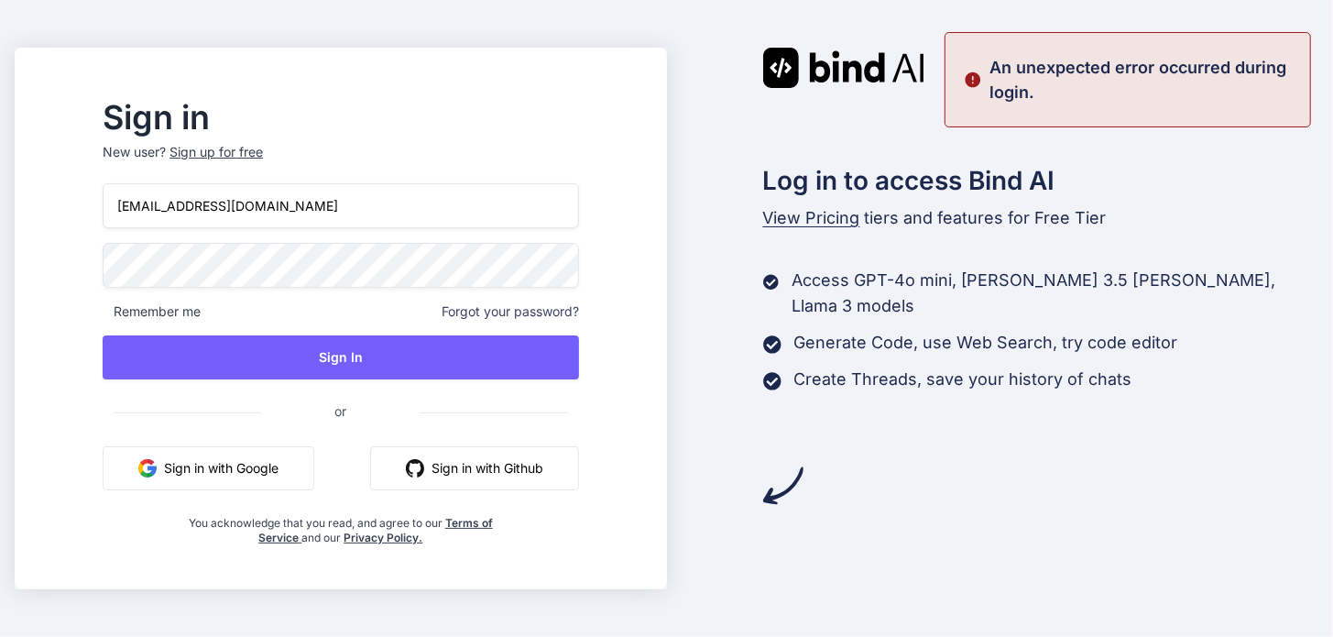
click at [521, 314] on span "Forgot your password?" at bounding box center [510, 311] width 137 height 18
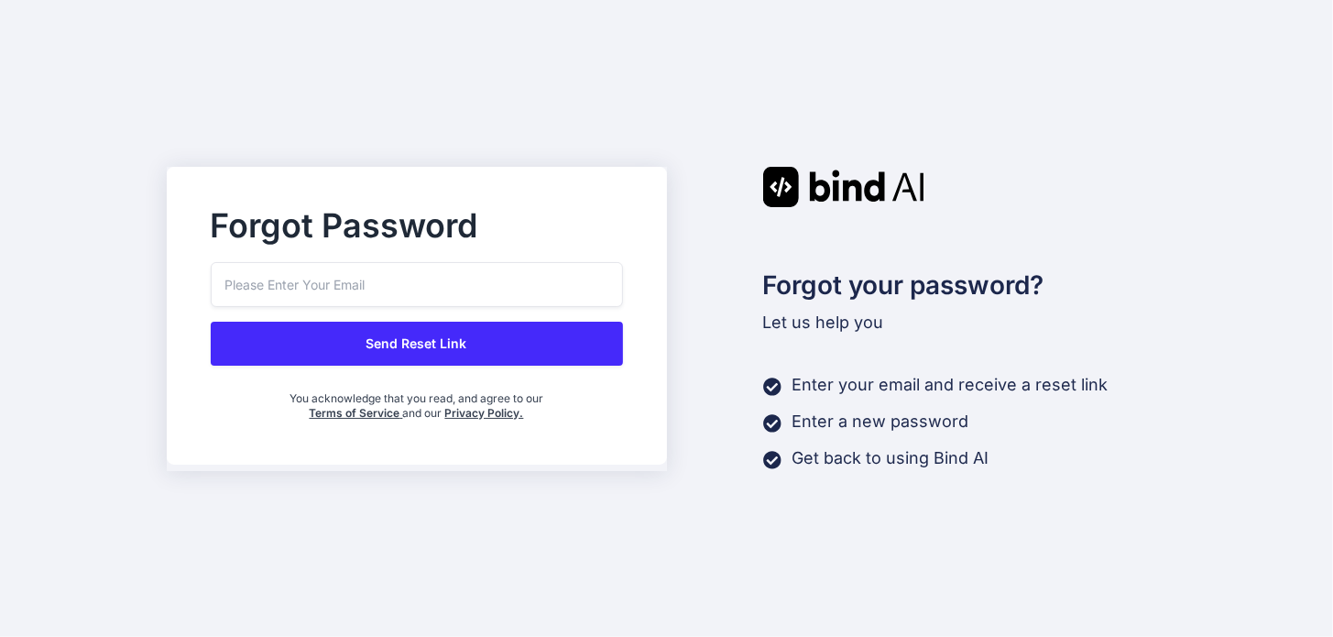
click at [391, 288] on input "email" at bounding box center [417, 284] width 412 height 45
type input "[EMAIL_ADDRESS][DOMAIN_NAME]"
click at [384, 345] on button "Send Reset Link" at bounding box center [417, 344] width 412 height 44
click at [394, 338] on button "Send Reset Link" at bounding box center [417, 344] width 412 height 44
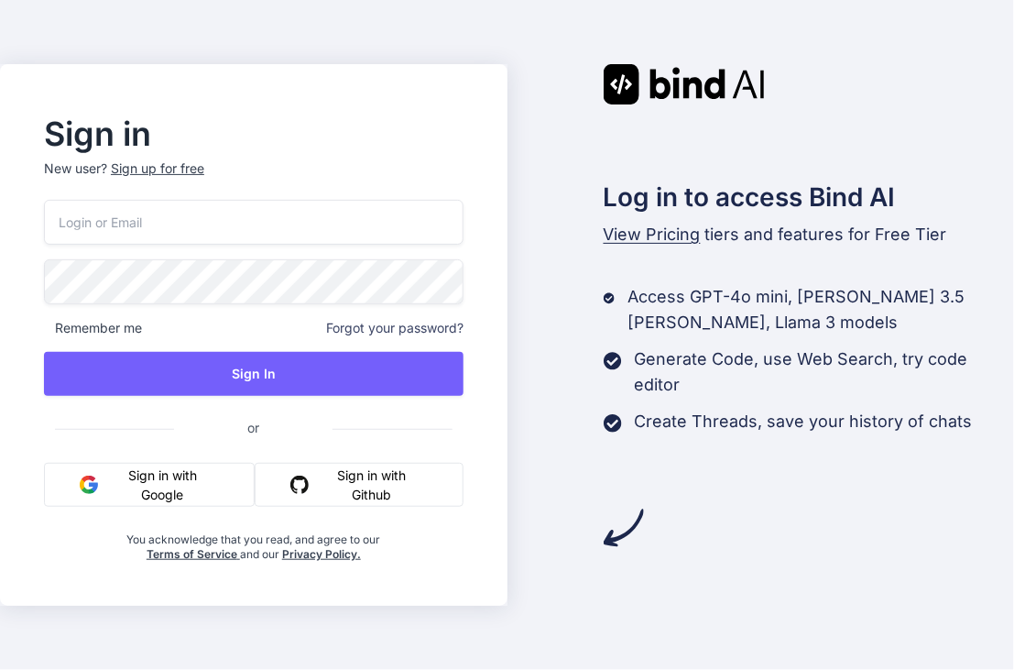
click at [170, 219] on input "email" at bounding box center [254, 222] width 420 height 45
type input "[EMAIL_ADDRESS][DOMAIN_NAME]"
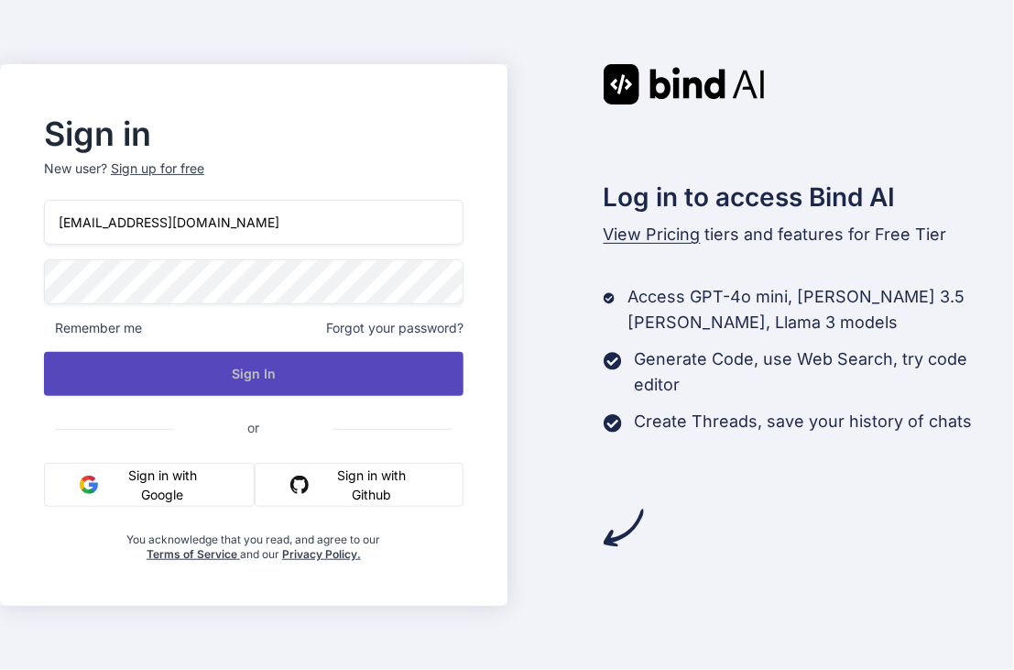
click at [262, 367] on button "Sign In" at bounding box center [254, 374] width 420 height 44
